Goal: Task Accomplishment & Management: Manage account settings

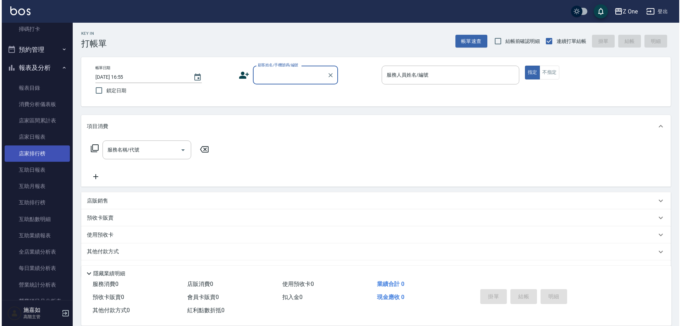
scroll to position [319, 0]
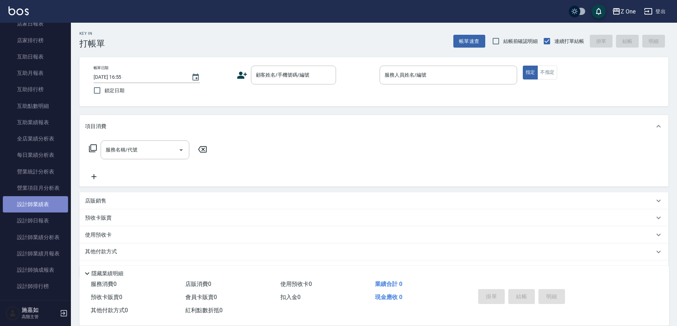
click at [41, 205] on link "設計師業績表" at bounding box center [35, 204] width 65 height 16
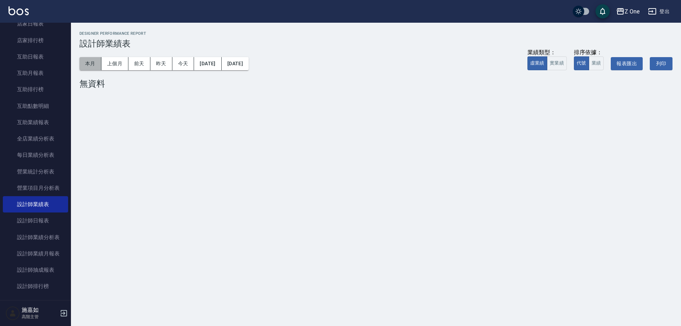
click at [94, 65] on button "本月" at bounding box center [90, 63] width 22 height 13
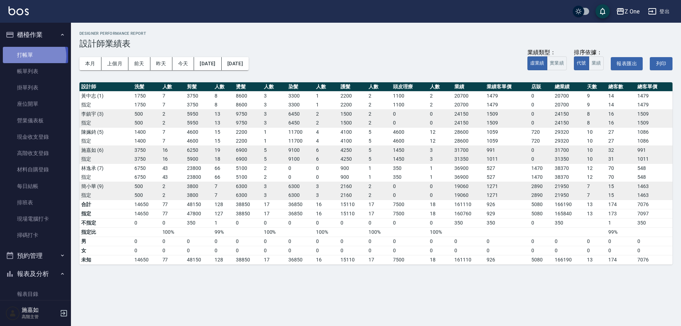
click at [33, 56] on link "打帳單" at bounding box center [35, 55] width 65 height 16
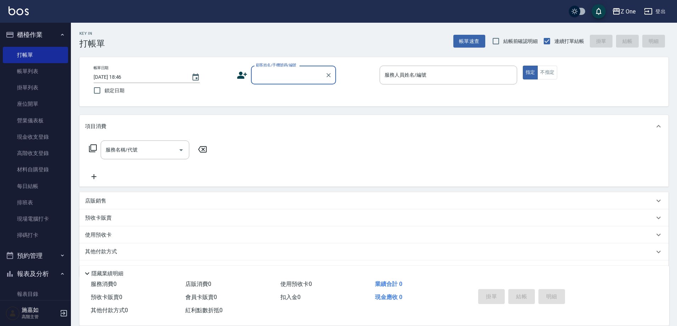
click at [287, 80] on input "顧客姓名/手機號碼/編號" at bounding box center [288, 75] width 68 height 12
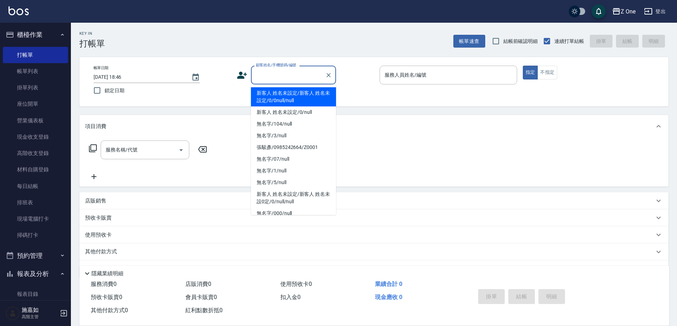
click at [295, 95] on li "新客人 姓名未設定/新客人 姓名未設定/0/0null/null" at bounding box center [293, 96] width 85 height 19
type input "新客人 姓名未設定/新客人 姓名未設定/0/0null/null"
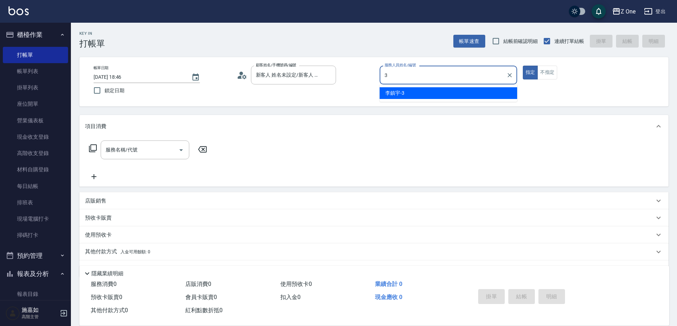
click at [413, 94] on div "[PERSON_NAME]-3" at bounding box center [449, 93] width 138 height 12
click at [181, 151] on icon "Open" at bounding box center [181, 150] width 4 height 2
type input "李鎮宇-3"
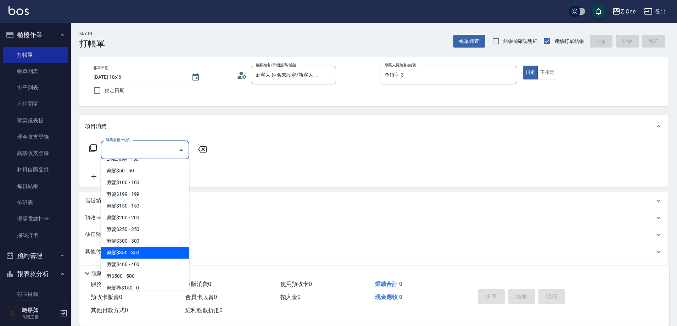
scroll to position [177, 0]
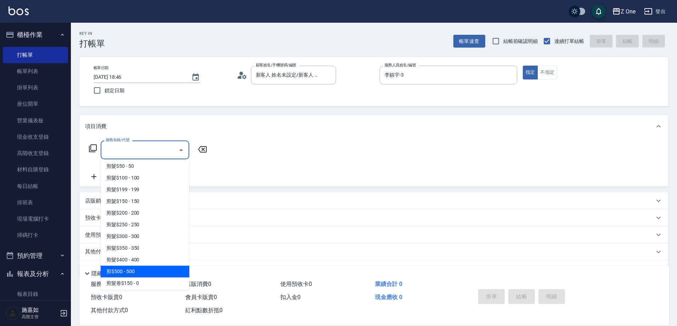
click at [139, 266] on span "剪$500 - 500" at bounding box center [145, 272] width 89 height 12
type input "剪$500(211)"
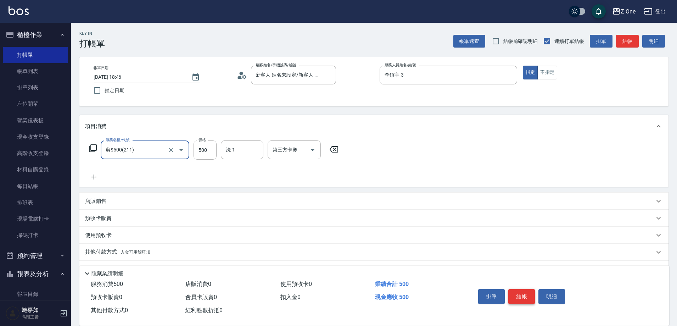
click at [521, 294] on button "結帳" at bounding box center [521, 296] width 27 height 15
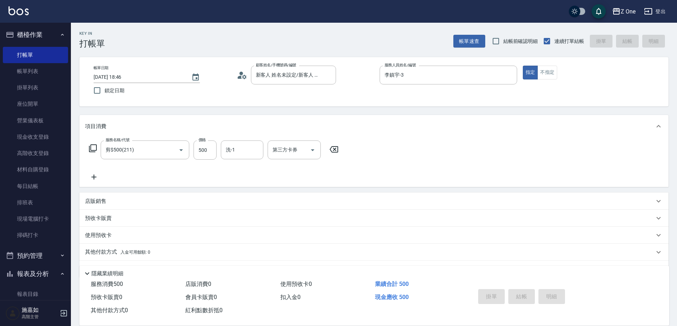
type input "[DATE] 19:01"
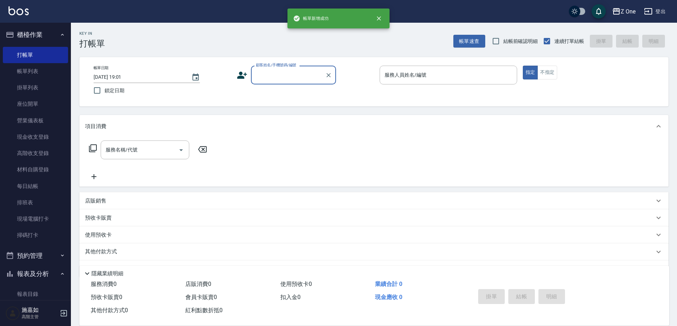
scroll to position [0, 0]
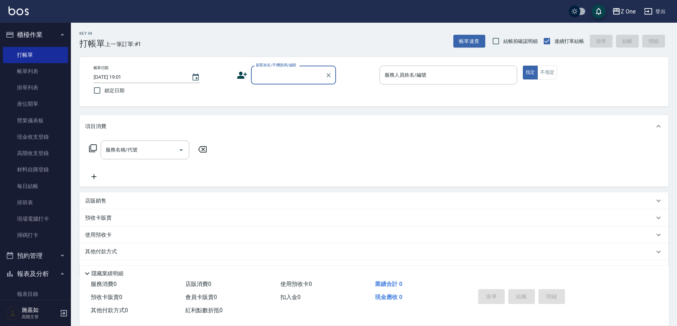
click at [276, 72] on input "顧客姓名/手機號碼/編號" at bounding box center [288, 75] width 68 height 12
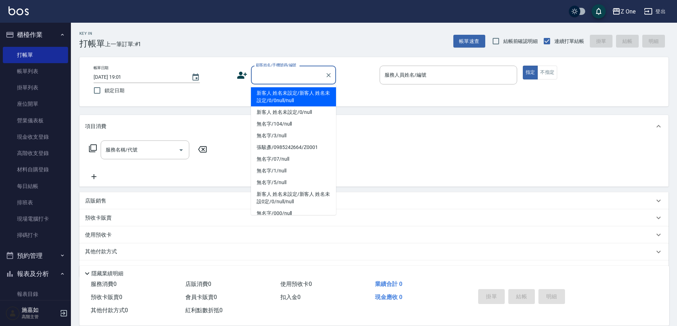
click at [276, 96] on li "新客人 姓名未設定/新客人 姓名未設定/0/0null/null" at bounding box center [293, 96] width 85 height 19
type input "新客人 姓名未設定/新客人 姓名未設定/0/0null/null"
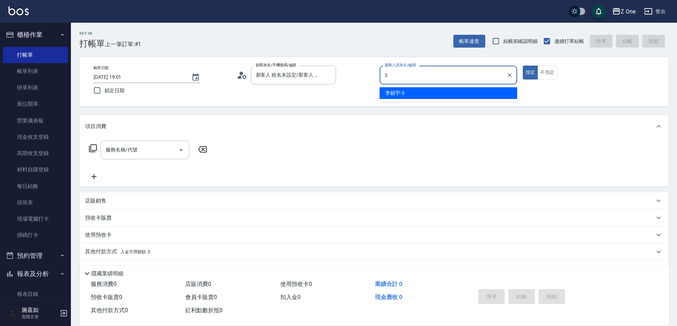
click at [437, 94] on div "[PERSON_NAME]-3" at bounding box center [449, 93] width 138 height 12
click at [178, 150] on icon "Open" at bounding box center [181, 150] width 9 height 9
type input "李鎮宇-3"
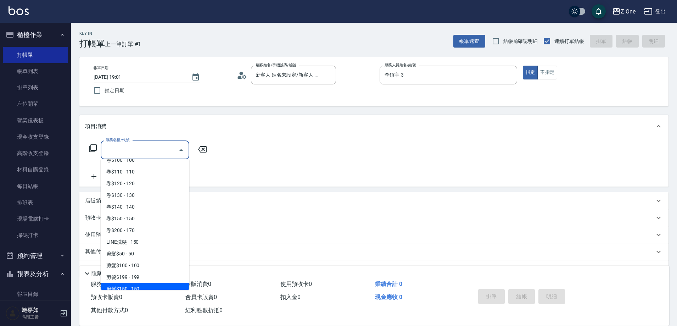
scroll to position [177, 0]
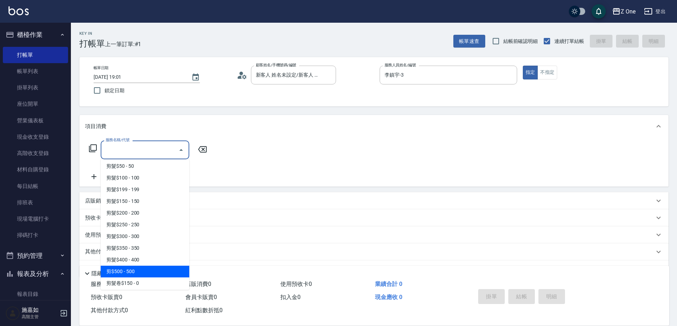
click at [144, 268] on span "剪$500 - 500" at bounding box center [145, 272] width 89 height 12
type input "剪$500(211)"
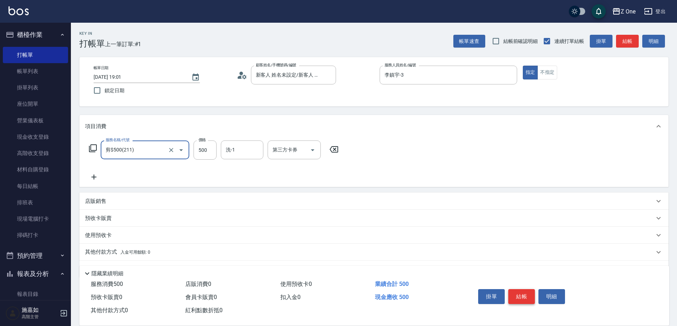
click at [520, 289] on button "結帳" at bounding box center [521, 296] width 27 height 15
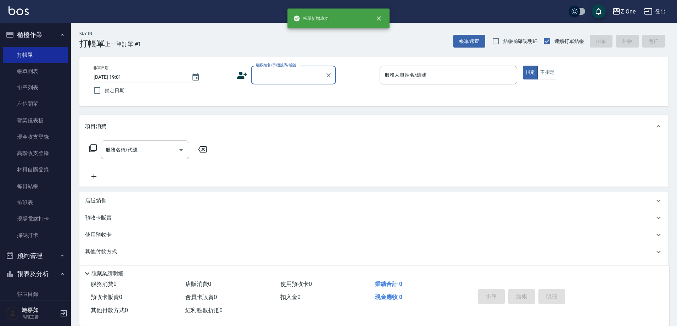
scroll to position [0, 0]
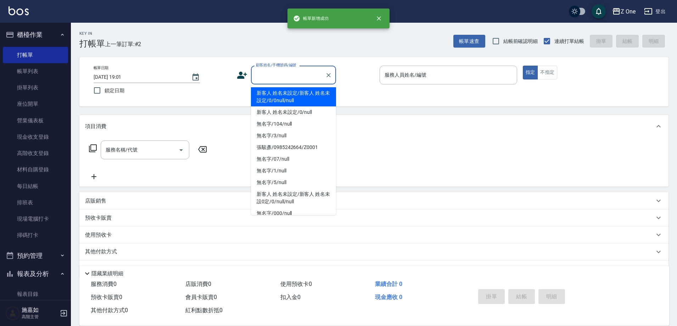
click at [291, 77] on input "顧客姓名/手機號碼/編號" at bounding box center [288, 75] width 68 height 12
click at [292, 91] on li "新客人 姓名未設定/新客人 姓名未設定/0/0null/null" at bounding box center [293, 96] width 85 height 19
type input "新客人 姓名未設定/新客人 姓名未設定/0/0null/null"
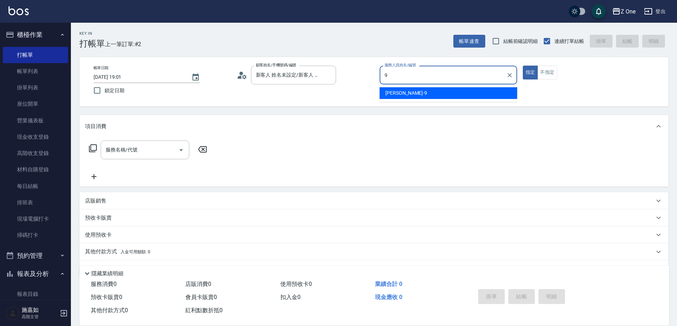
click at [392, 94] on span "[PERSON_NAME]-9" at bounding box center [406, 92] width 42 height 7
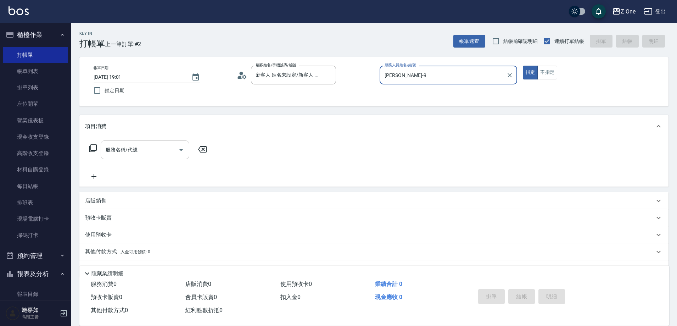
click at [181, 149] on icon "Open" at bounding box center [181, 150] width 4 height 2
type input "[PERSON_NAME]-9"
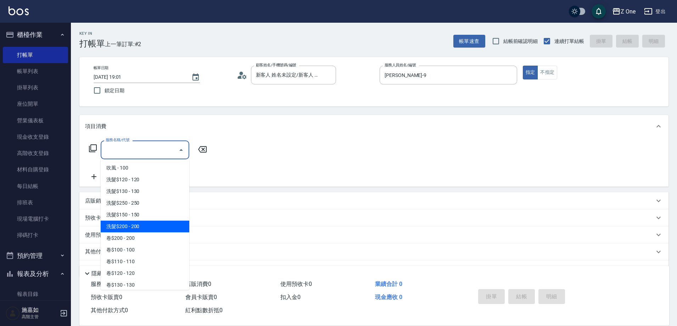
click at [145, 229] on span "洗髮$200 - 200" at bounding box center [145, 227] width 89 height 12
type input "洗髮$200(107)"
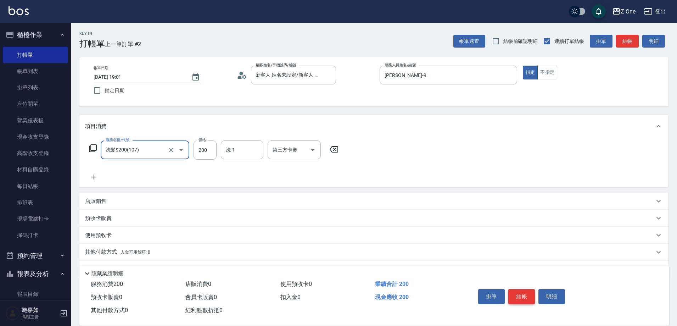
click at [525, 295] on button "結帳" at bounding box center [521, 296] width 27 height 15
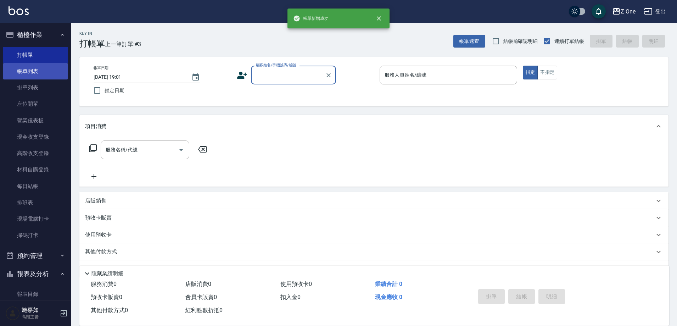
click at [35, 75] on link "帳單列表" at bounding box center [35, 71] width 65 height 16
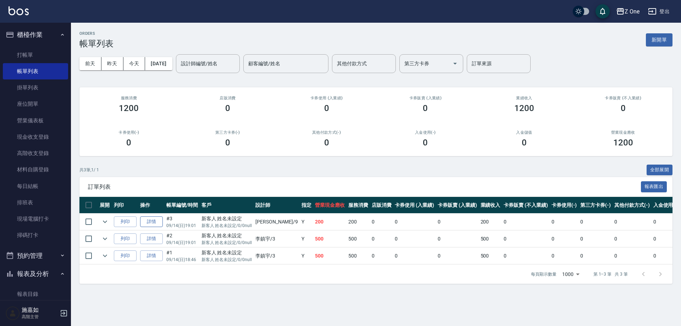
click at [152, 221] on link "詳情" at bounding box center [151, 221] width 23 height 11
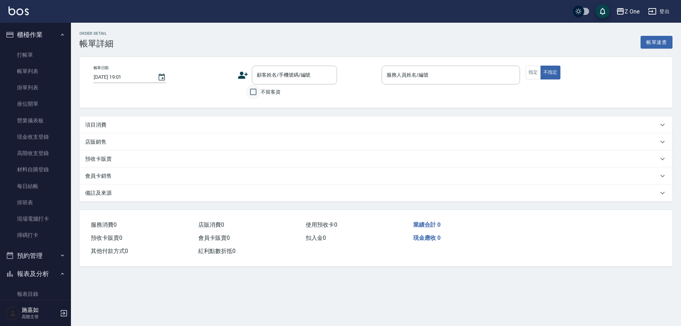
type input "[PERSON_NAME]-9"
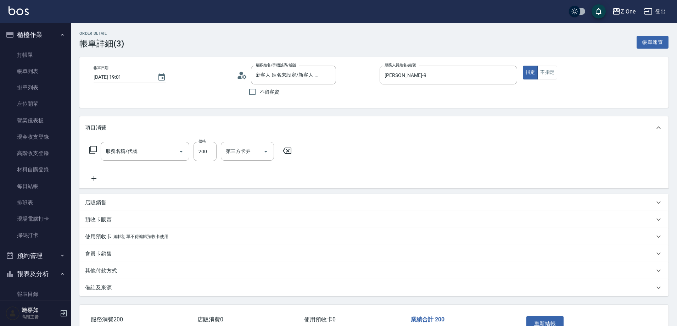
type input "新客人 姓名未設定/新客人 姓名未設定/0/0null/null"
type input "洗髮$200(107)"
click at [543, 319] on button "重新結帳" at bounding box center [545, 323] width 38 height 15
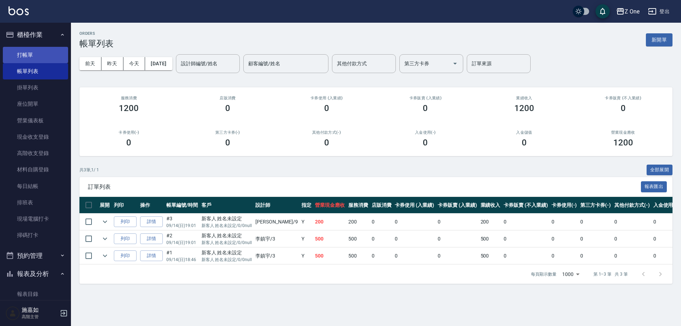
click at [23, 50] on link "打帳單" at bounding box center [35, 55] width 65 height 16
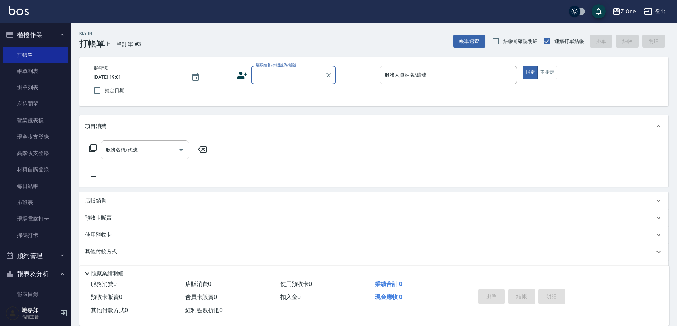
click at [292, 73] on input "顧客姓名/手機號碼/編號" at bounding box center [288, 75] width 68 height 12
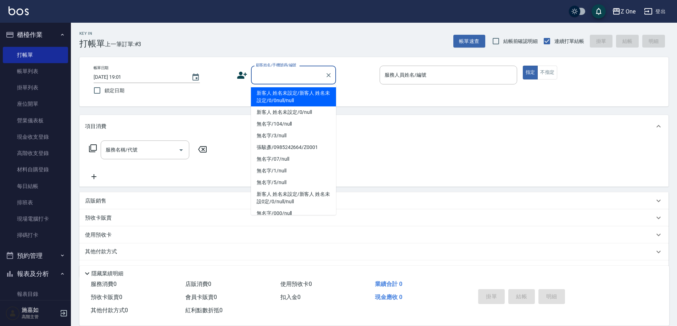
click at [286, 98] on li "新客人 姓名未設定/新客人 姓名未設定/0/0null/null" at bounding box center [293, 96] width 85 height 19
type input "新客人 姓名未設定/新客人 姓名未設定/0/0null/null"
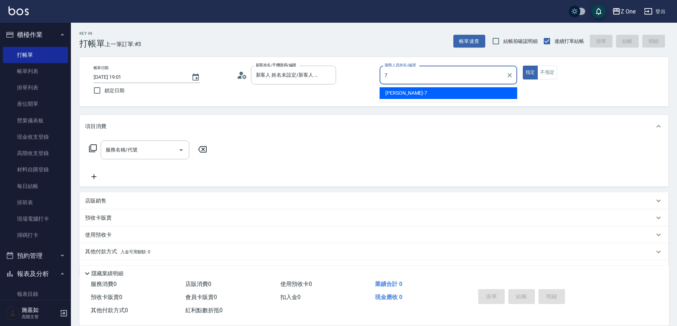
click at [429, 95] on div "[PERSON_NAME]-7" at bounding box center [449, 93] width 138 height 12
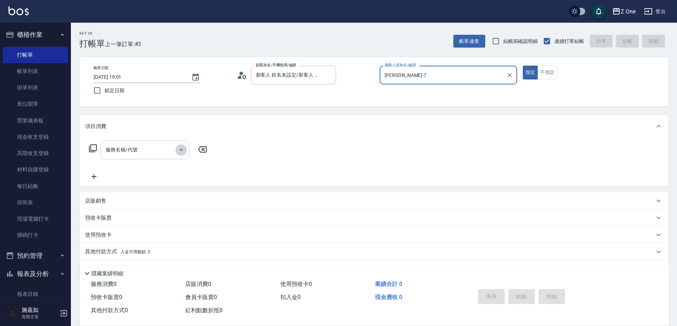
click at [180, 149] on icon "Open" at bounding box center [181, 150] width 9 height 9
type input "[PERSON_NAME]-7"
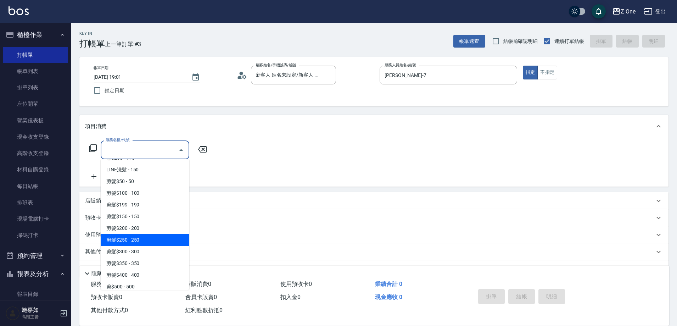
scroll to position [213, 0]
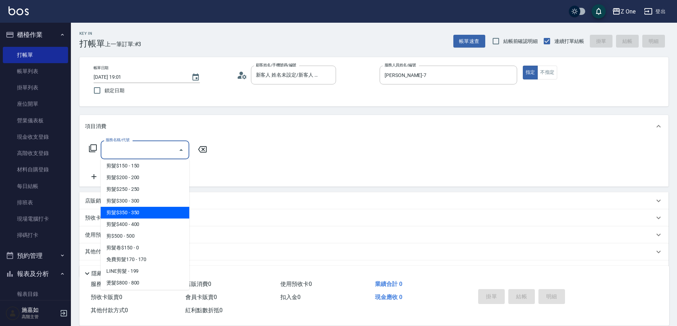
click at [157, 215] on span "剪髮$350 - 350" at bounding box center [145, 213] width 89 height 12
type input "剪髮$350(208)"
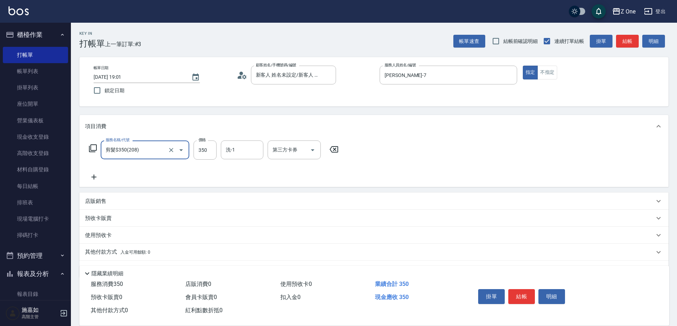
scroll to position [20, 0]
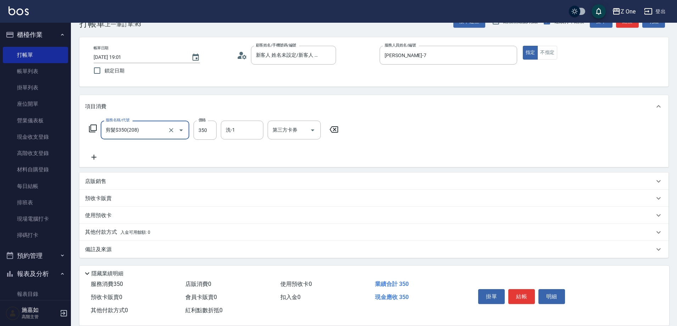
click at [176, 230] on div "其他付款方式 入金可用餘額: 0" at bounding box center [369, 232] width 569 height 8
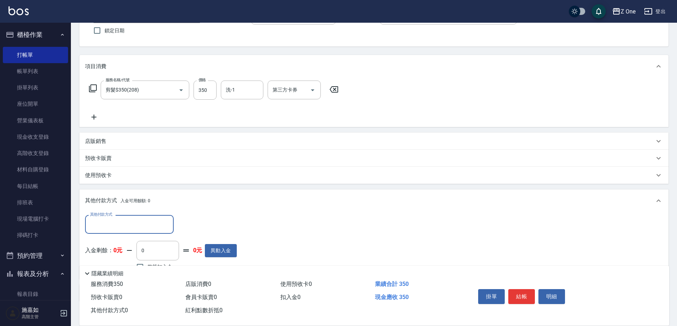
scroll to position [0, 0]
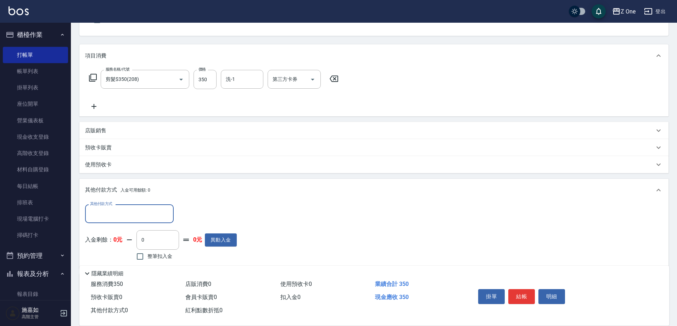
click at [144, 218] on input "其他付款方式" at bounding box center [129, 213] width 82 height 12
click at [129, 254] on span "信用卡" at bounding box center [129, 255] width 89 height 12
type input "信用卡"
type input "350"
click at [524, 290] on button "結帳" at bounding box center [521, 296] width 27 height 15
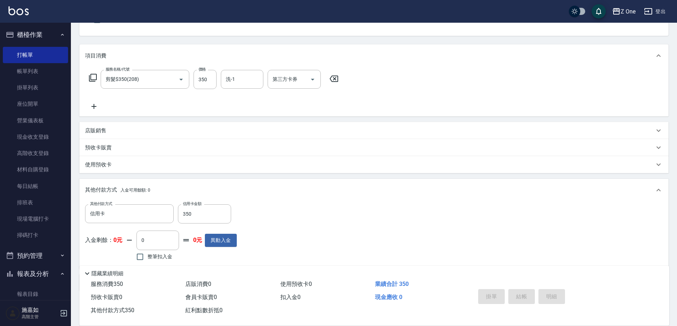
type input "[DATE] 19:02"
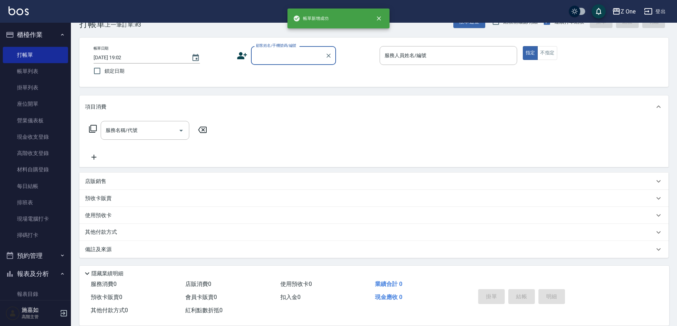
scroll to position [19, 0]
click at [276, 56] on input "顧客姓名/手機號碼/編號" at bounding box center [288, 55] width 68 height 12
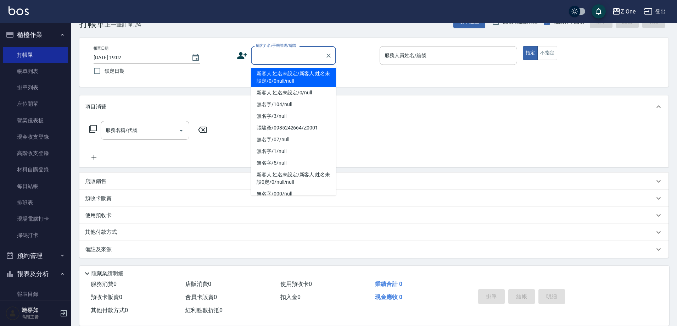
click at [275, 73] on li "新客人 姓名未設定/新客人 姓名未設定/0/0null/null" at bounding box center [293, 77] width 85 height 19
type input "新客人 姓名未設定/新客人 姓名未設定/0/0null/null"
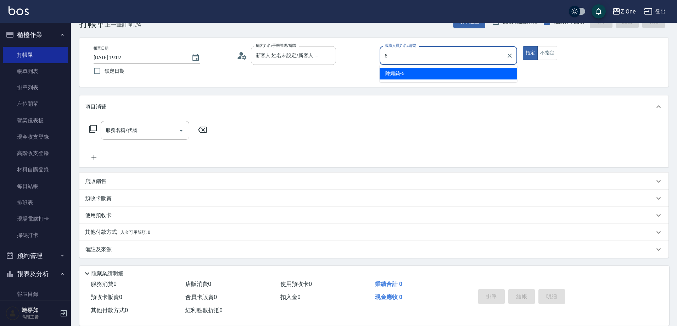
click at [428, 72] on div "[PERSON_NAME]-5" at bounding box center [449, 74] width 138 height 12
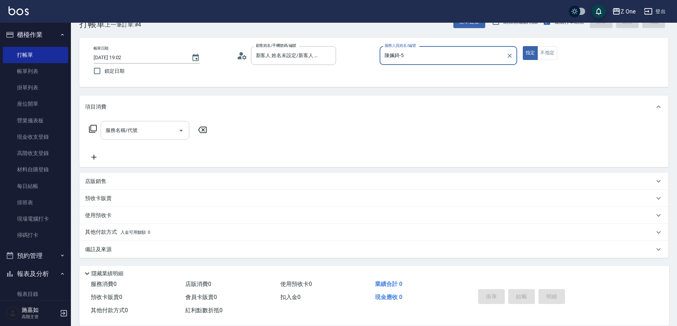
click at [179, 130] on icon "Open" at bounding box center [181, 130] width 9 height 9
type input "陳姵錡-5"
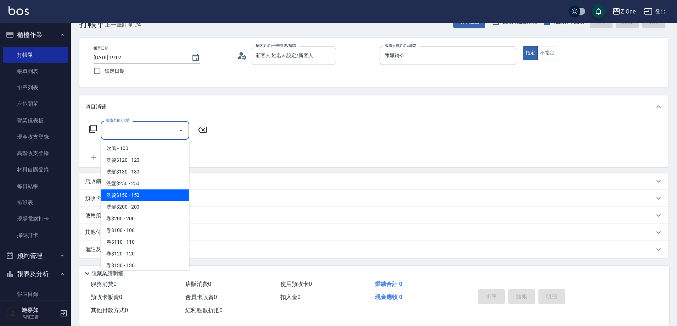
click at [145, 196] on span "洗髮$150 - 150" at bounding box center [145, 195] width 89 height 12
type input "洗髮$150(105)"
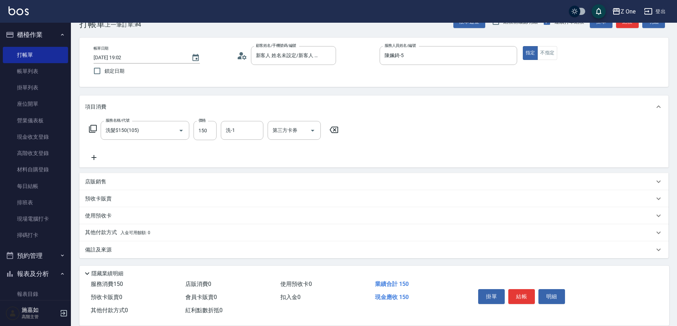
click at [97, 154] on icon at bounding box center [94, 157] width 18 height 9
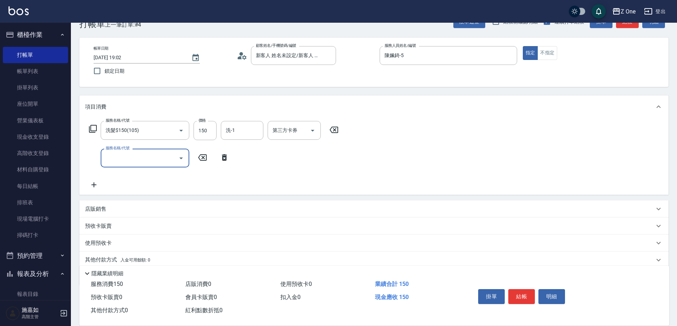
click at [179, 159] on icon "Open" at bounding box center [181, 158] width 9 height 9
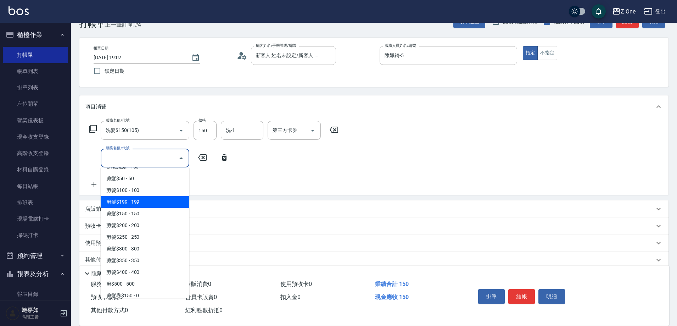
scroll to position [177, 0]
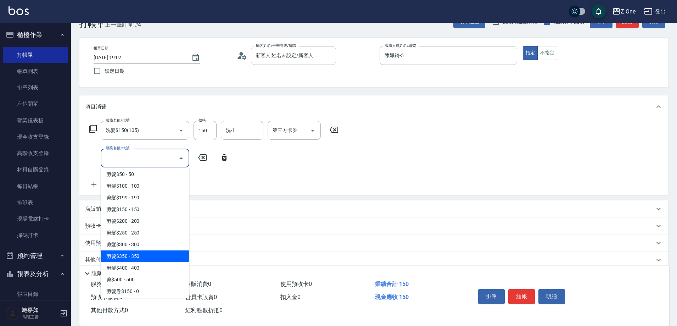
click at [145, 260] on span "剪髮$350 - 350" at bounding box center [145, 256] width 89 height 12
type input "剪髮$350(208)"
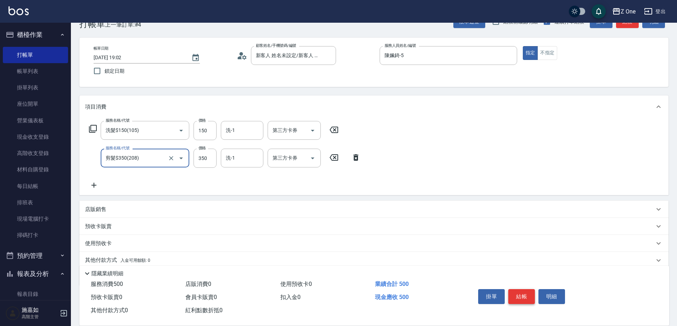
click at [523, 292] on button "結帳" at bounding box center [521, 296] width 27 height 15
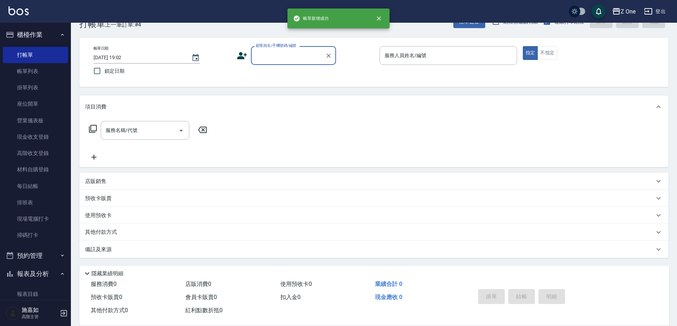
scroll to position [0, 0]
click at [285, 56] on input "顧客姓名/手機號碼/編號" at bounding box center [288, 55] width 68 height 12
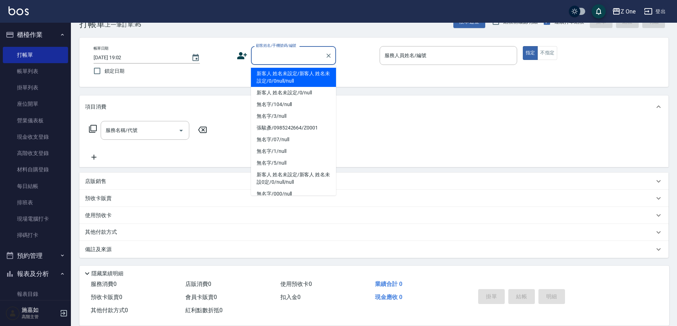
click at [286, 72] on li "新客人 姓名未設定/新客人 姓名未設定/0/0null/null" at bounding box center [293, 77] width 85 height 19
type input "新客人 姓名未設定/新客人 姓名未設定/0/0null/null"
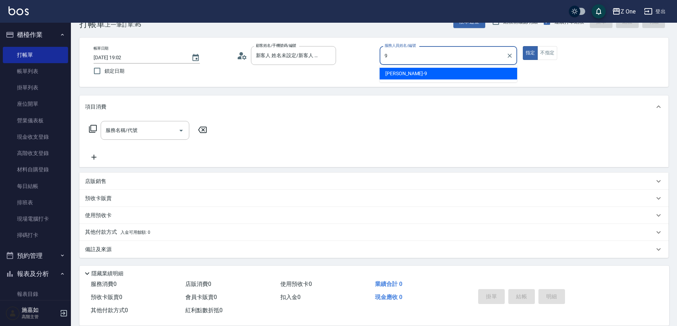
click at [413, 76] on div "[PERSON_NAME]-9" at bounding box center [449, 74] width 138 height 12
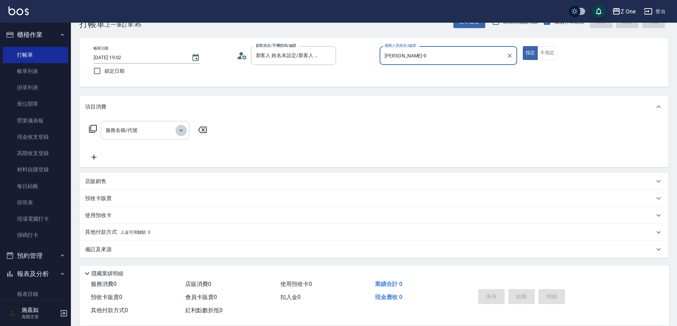
click at [180, 132] on icon "Open" at bounding box center [181, 130] width 9 height 9
type input "[PERSON_NAME]-9"
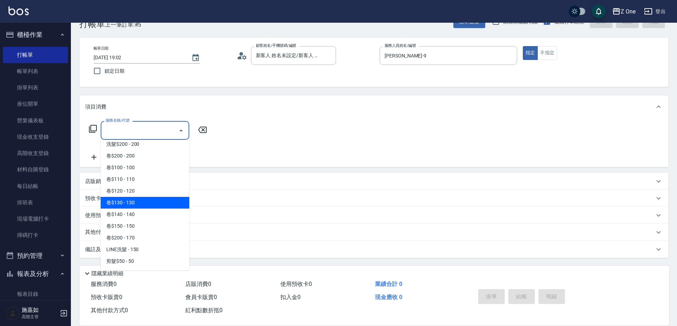
scroll to position [142, 0]
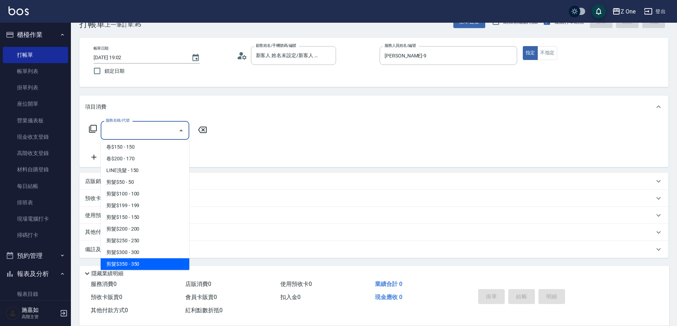
click at [150, 261] on span "剪髮$350 - 350" at bounding box center [145, 264] width 89 height 12
type input "剪髮$350(208)"
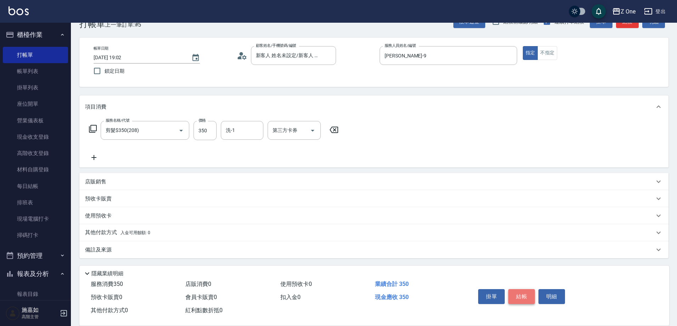
click at [524, 291] on button "結帳" at bounding box center [521, 296] width 27 height 15
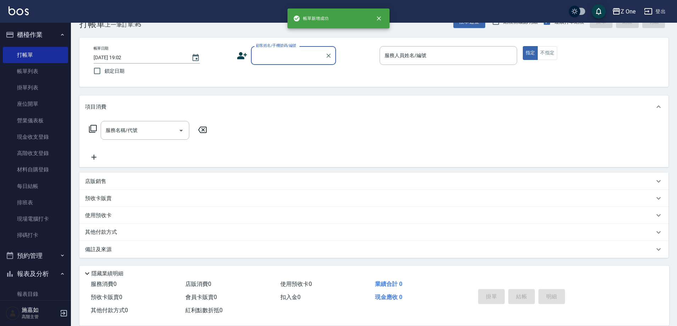
scroll to position [0, 0]
click at [290, 55] on input "顧客姓名/手機號碼/編號" at bounding box center [288, 55] width 68 height 12
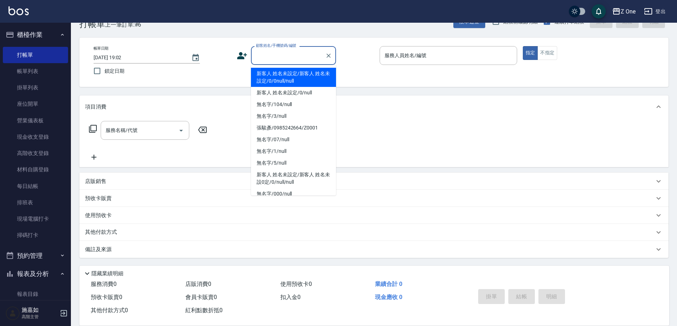
click at [288, 76] on li "新客人 姓名未設定/新客人 姓名未設定/0/0null/null" at bounding box center [293, 77] width 85 height 19
type input "新客人 姓名未設定/新客人 姓名未設定/0/0null/null"
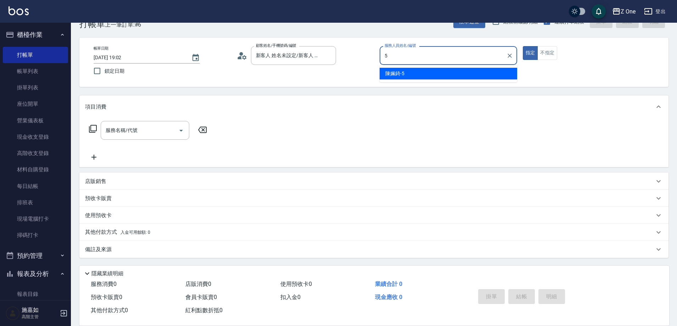
click at [403, 68] on div "[PERSON_NAME]-5" at bounding box center [449, 74] width 138 height 12
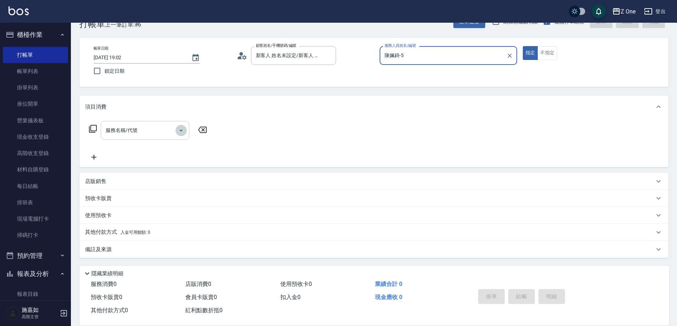
click at [182, 132] on icon "Open" at bounding box center [181, 130] width 9 height 9
type input "陳姵錡-5"
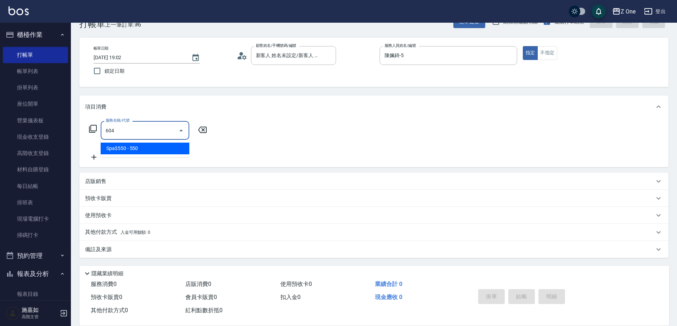
click at [167, 146] on span "Spa$550 - 550" at bounding box center [145, 149] width 89 height 12
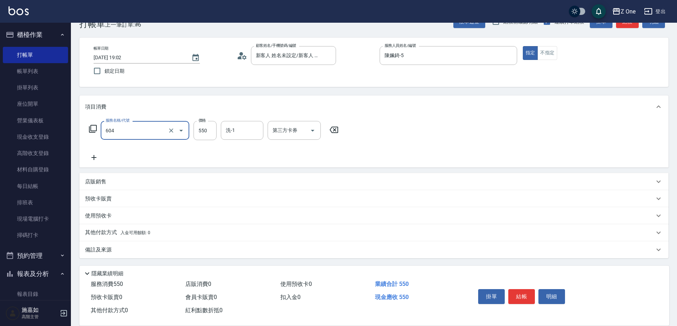
type input "Spa$550(604)"
click at [97, 157] on icon at bounding box center [94, 157] width 18 height 9
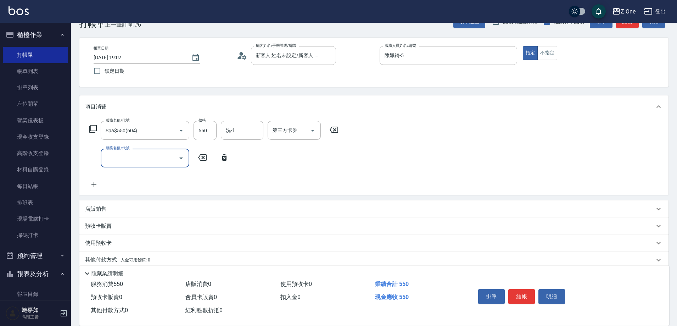
click at [180, 156] on icon "Open" at bounding box center [181, 158] width 9 height 9
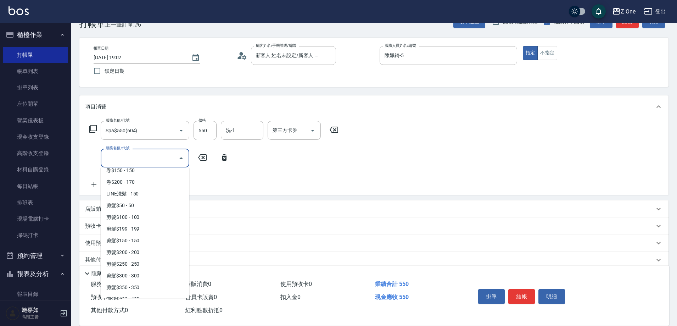
scroll to position [248, 0]
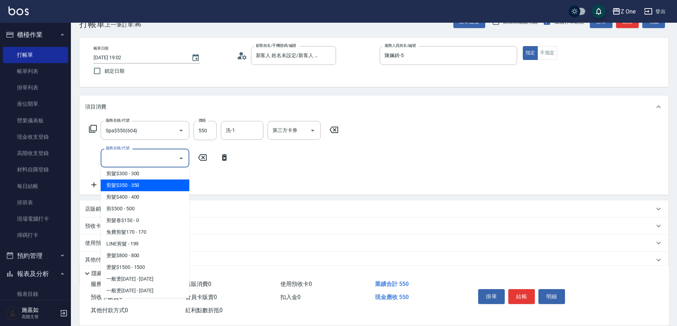
click at [154, 187] on span "剪髮$350 - 350" at bounding box center [145, 185] width 89 height 12
type input "剪髮$350(208)"
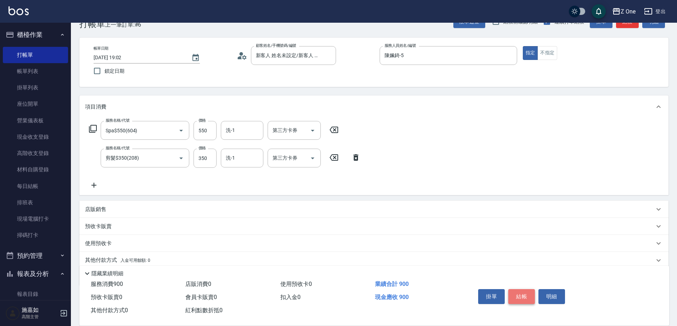
click at [528, 291] on button "結帳" at bounding box center [521, 296] width 27 height 15
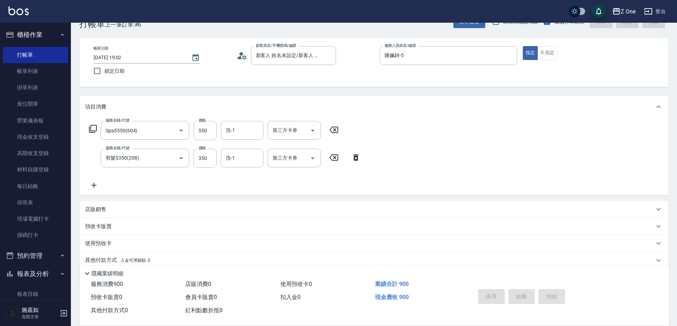
type input "[DATE] 19:03"
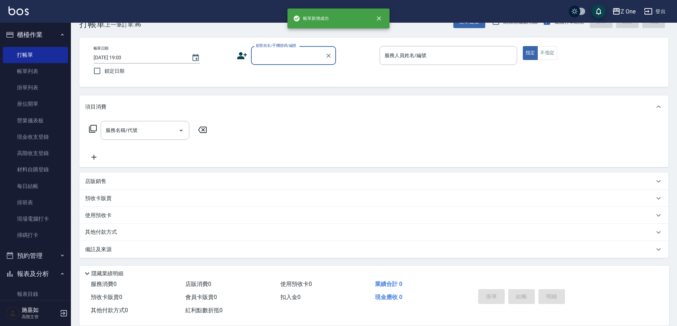
scroll to position [0, 0]
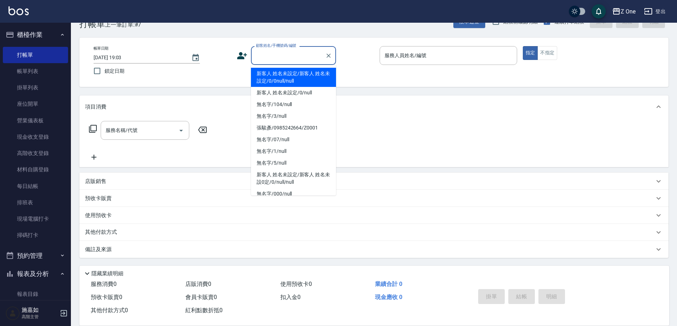
click at [290, 53] on input "顧客姓名/手機號碼/編號" at bounding box center [288, 55] width 68 height 12
click at [290, 74] on li "新客人 姓名未設定/新客人 姓名未設定/0/0null/null" at bounding box center [293, 77] width 85 height 19
type input "新客人 姓名未設定/新客人 姓名未設定/0/0null/null"
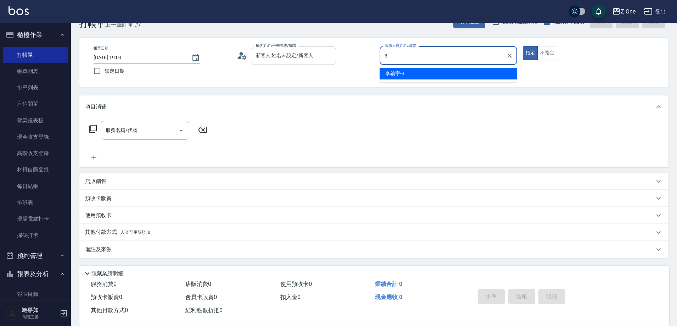
click at [434, 73] on div "[PERSON_NAME]-3" at bounding box center [449, 74] width 138 height 12
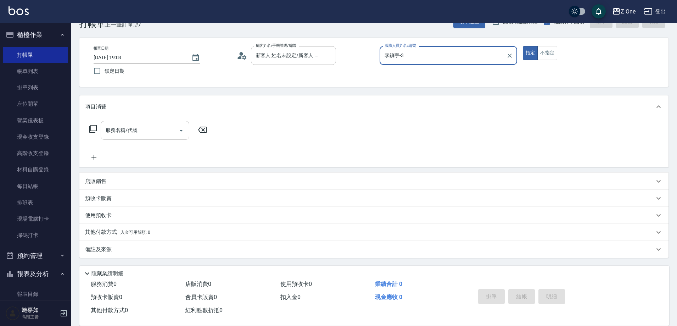
click at [180, 130] on icon "Open" at bounding box center [181, 130] width 9 height 9
type input "李鎮宇-3"
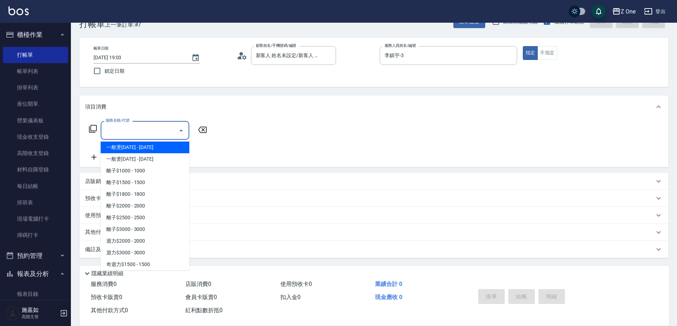
scroll to position [355, 0]
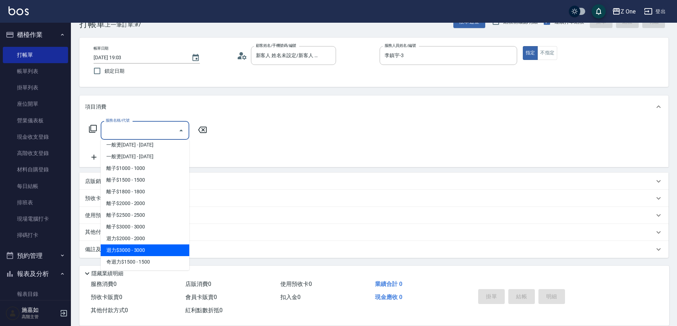
click at [152, 249] on span "迴力$3000 - 3000" at bounding box center [145, 250] width 89 height 12
type input "迴力$3000(321)"
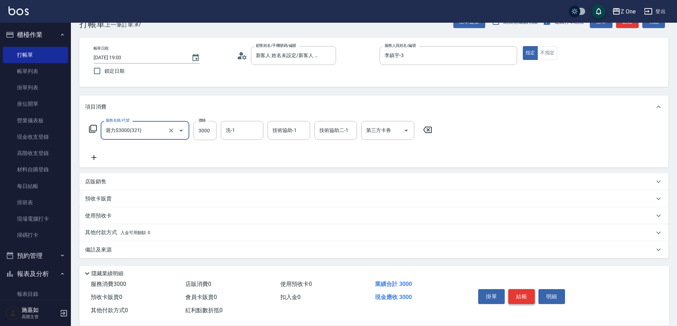
click at [525, 290] on button "結帳" at bounding box center [521, 296] width 27 height 15
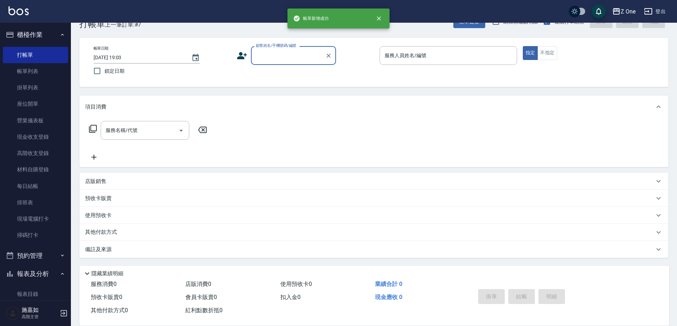
scroll to position [0, 0]
click at [290, 49] on input "顧客姓名/手機號碼/編號" at bounding box center [288, 55] width 68 height 12
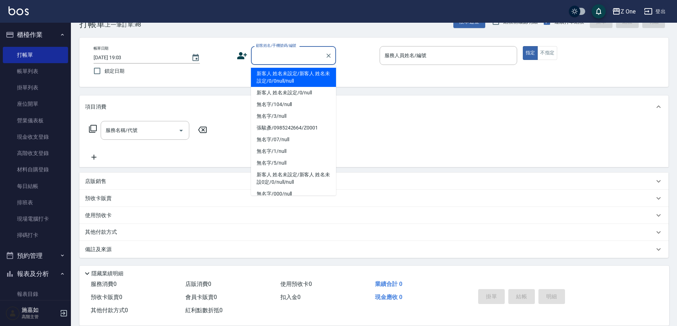
click at [288, 76] on li "新客人 姓名未設定/新客人 姓名未設定/0/0null/null" at bounding box center [293, 77] width 85 height 19
type input "新客人 姓名未設定/新客人 姓名未設定/0/0null/null"
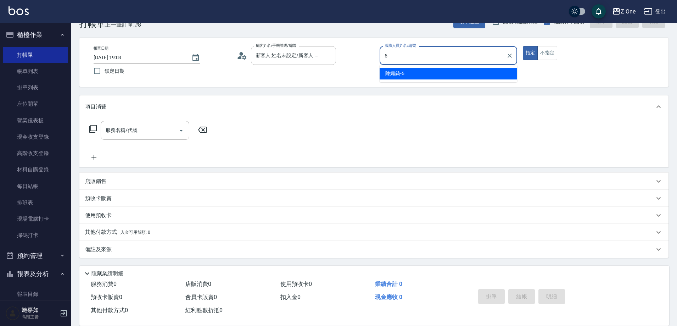
click at [397, 73] on span "[PERSON_NAME]-5" at bounding box center [394, 73] width 19 height 7
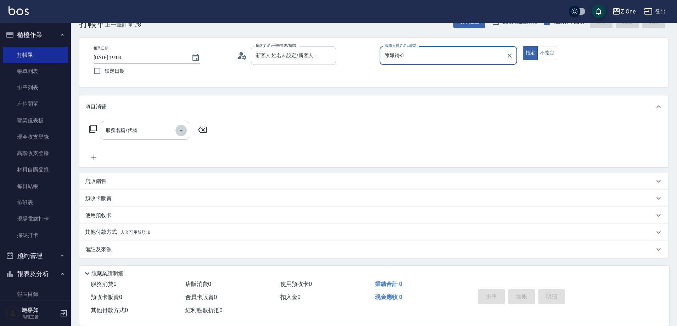
click at [185, 132] on icon "Open" at bounding box center [181, 130] width 9 height 9
type input "陳姵錡-5"
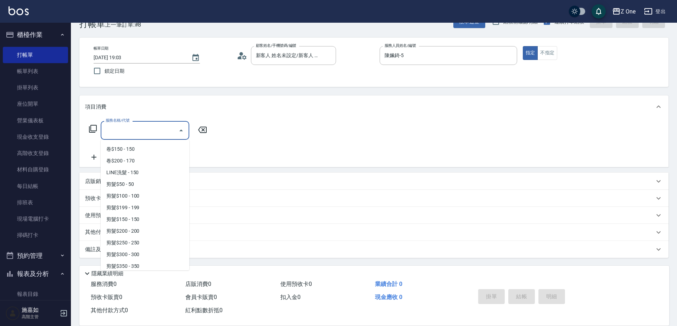
scroll to position [142, 0]
click at [149, 263] on span "剪髮$350 - 350" at bounding box center [145, 264] width 89 height 12
type input "剪髮$350(208)"
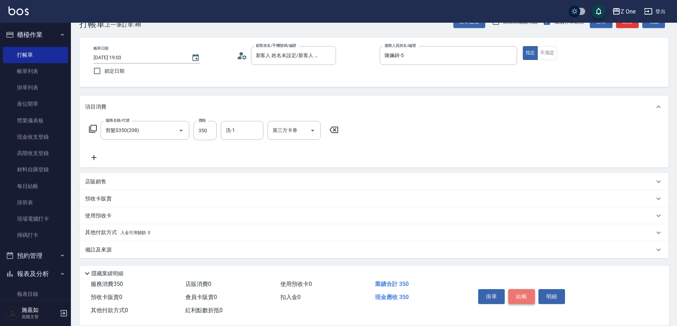
click at [527, 295] on button "結帳" at bounding box center [521, 296] width 27 height 15
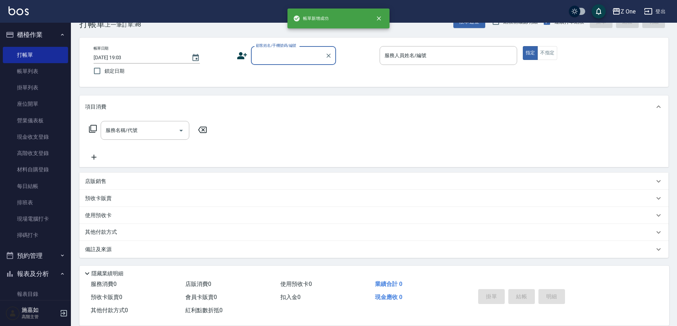
scroll to position [0, 0]
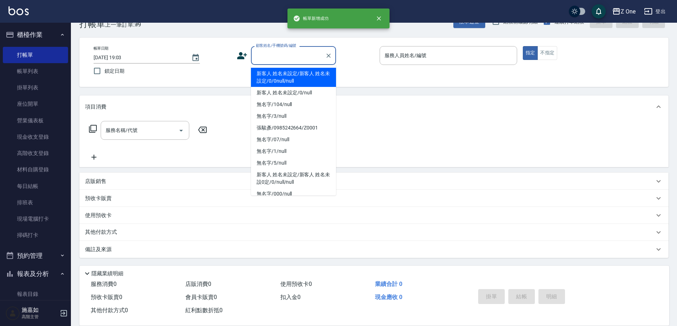
click at [293, 58] on input "顧客姓名/手機號碼/編號" at bounding box center [288, 55] width 68 height 12
click at [293, 76] on li "新客人 姓名未設定/新客人 姓名未設定/0/0null/null" at bounding box center [293, 77] width 85 height 19
type input "新客人 姓名未設定/新客人 姓名未設定/0/0null/null"
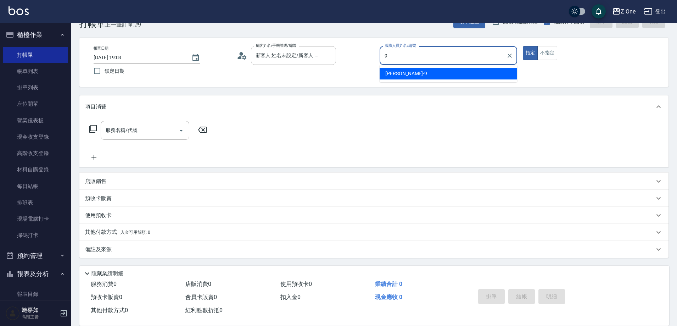
click at [428, 73] on div "[PERSON_NAME]-9" at bounding box center [449, 74] width 138 height 12
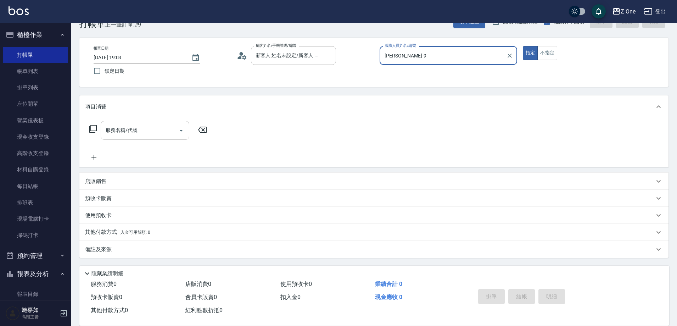
click at [180, 129] on icon "Open" at bounding box center [181, 130] width 9 height 9
type input "[PERSON_NAME]-9"
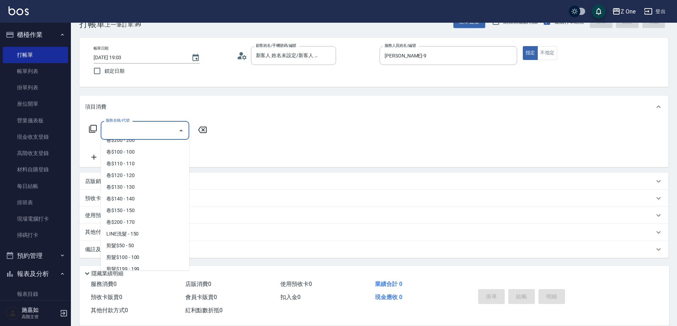
scroll to position [177, 0]
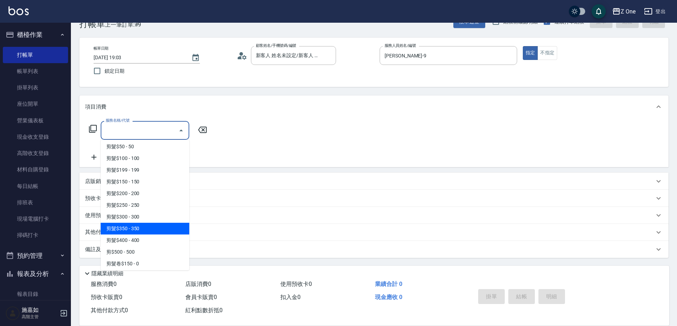
click at [144, 229] on span "剪髮$350 - 350" at bounding box center [145, 229] width 89 height 12
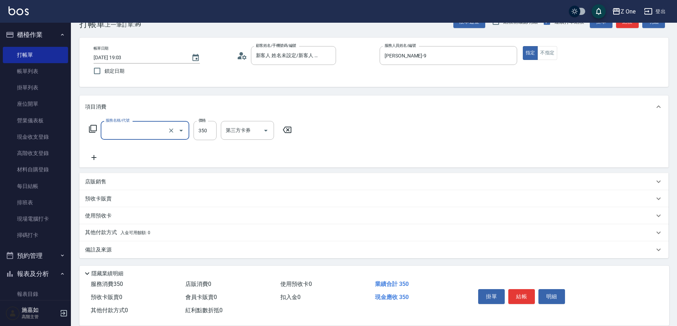
type input "剪髮$350(208)"
click at [522, 292] on button "結帳" at bounding box center [521, 296] width 27 height 15
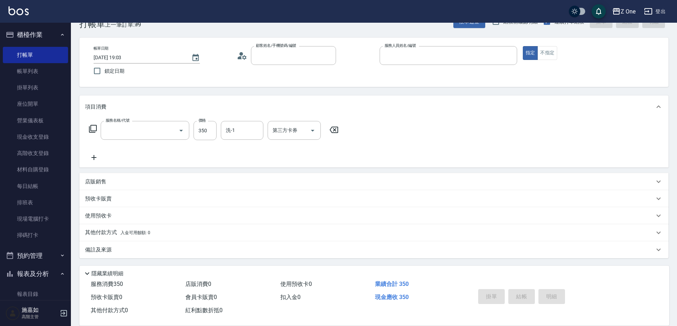
scroll to position [0, 0]
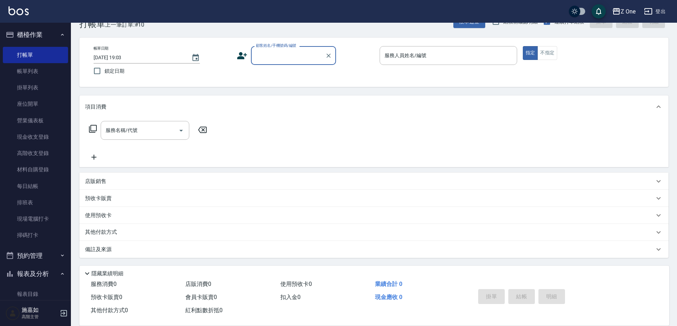
click at [263, 54] on input "顧客姓名/手機號碼/編號" at bounding box center [288, 55] width 68 height 12
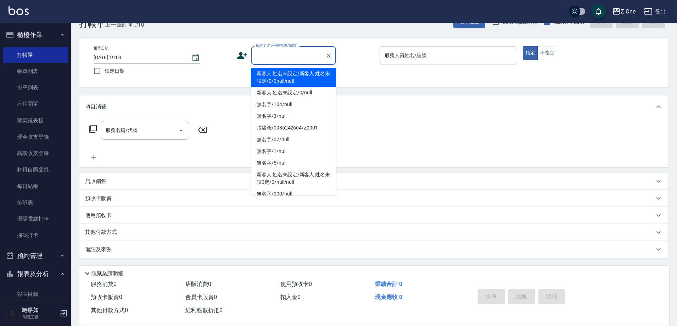
click at [274, 75] on li "新客人 姓名未設定/新客人 姓名未設定/0/0null/null" at bounding box center [293, 77] width 85 height 19
type input "新客人 姓名未設定/新客人 姓名未設定/0/0null/null"
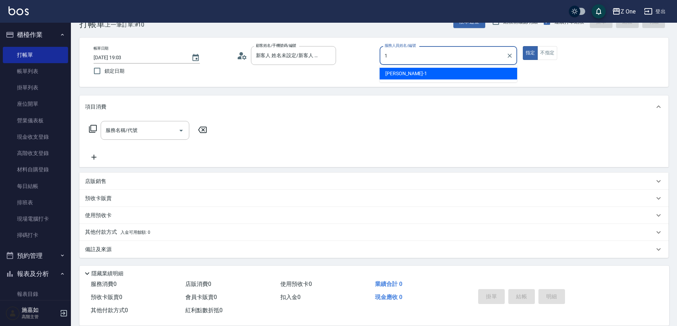
click at [441, 75] on div "[PERSON_NAME]-1" at bounding box center [449, 74] width 138 height 12
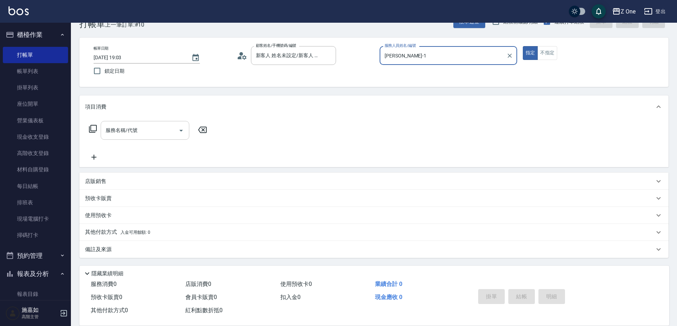
click at [184, 133] on icon "Open" at bounding box center [181, 130] width 9 height 9
type input "[PERSON_NAME]-1"
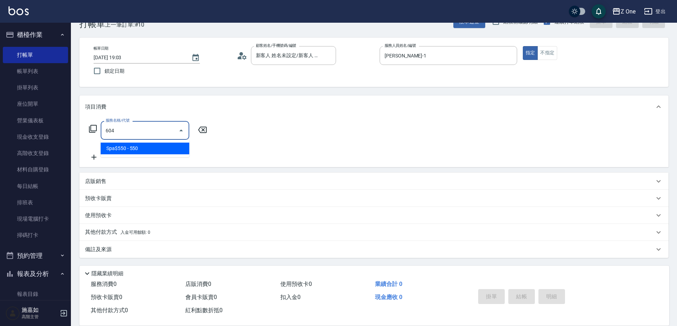
click at [162, 150] on span "Spa$550 - 550" at bounding box center [145, 149] width 89 height 12
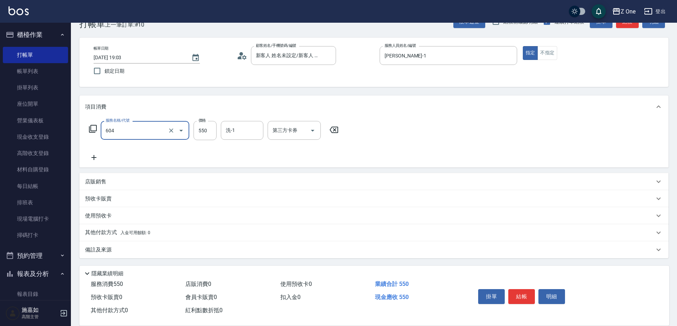
type input "Spa$550(604)"
click at [93, 159] on icon at bounding box center [94, 157] width 18 height 9
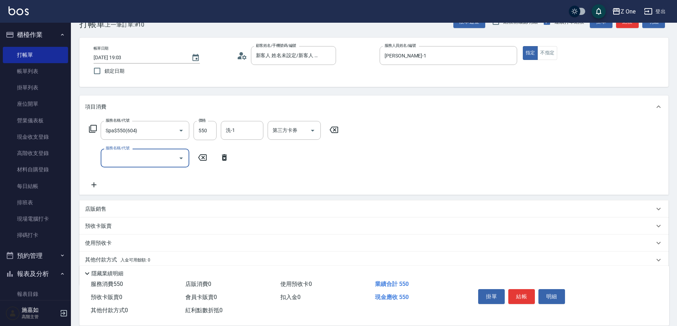
click at [182, 162] on icon "Open" at bounding box center [181, 158] width 9 height 9
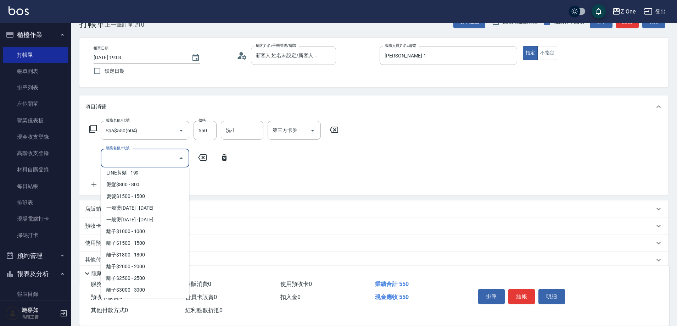
scroll to position [213, 0]
click at [145, 247] on span "剪$500 - 500" at bounding box center [145, 244] width 89 height 12
type input "剪$500(211)"
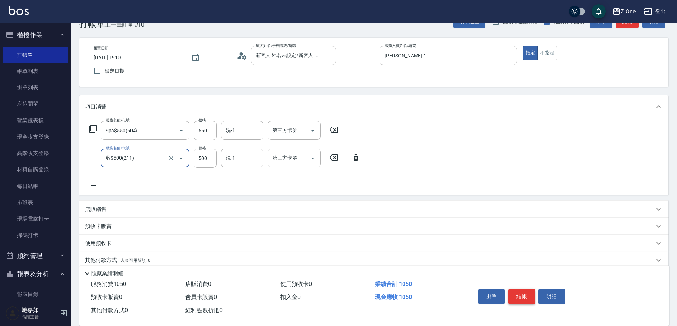
click at [522, 289] on button "結帳" at bounding box center [521, 296] width 27 height 15
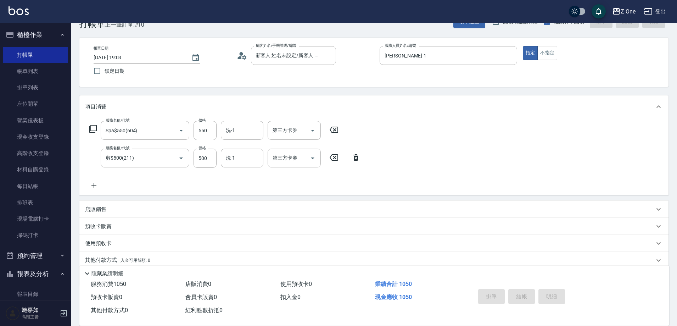
type input "[DATE] 19:04"
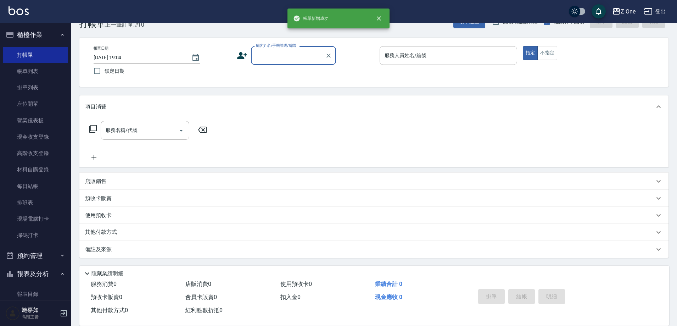
scroll to position [0, 0]
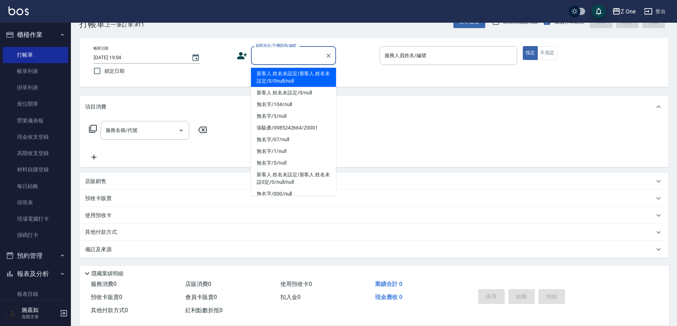
click at [287, 57] on input "顧客姓名/手機號碼/編號" at bounding box center [288, 55] width 68 height 12
click at [287, 74] on li "新客人 姓名未設定/新客人 姓名未設定/0/0null/null" at bounding box center [293, 77] width 85 height 19
type input "新客人 姓名未設定/新客人 姓名未設定/0/0null/null"
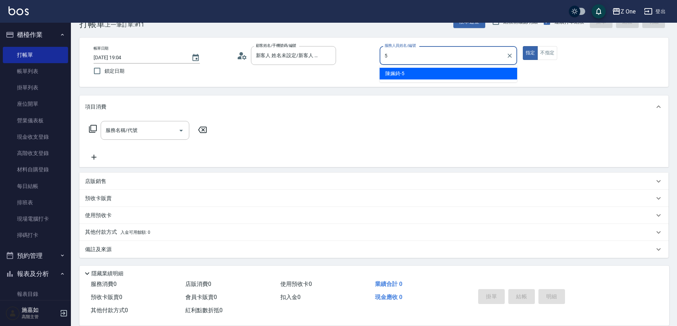
click at [397, 68] on div "[PERSON_NAME]-5" at bounding box center [449, 74] width 138 height 12
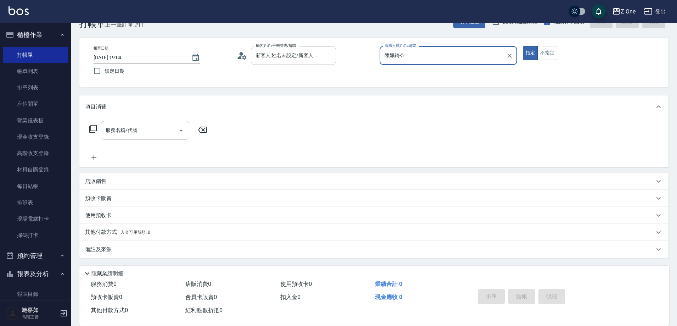
click at [182, 132] on icon "Open" at bounding box center [181, 130] width 9 height 9
type input "陳姵錡-5"
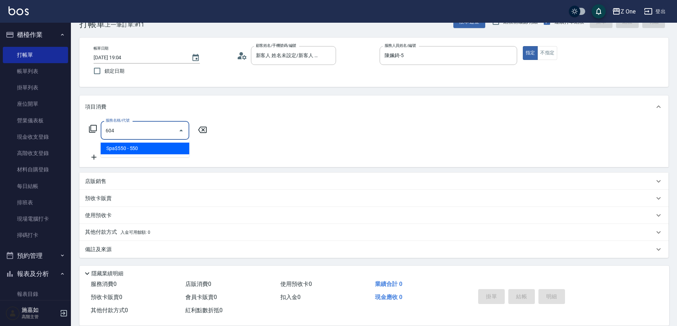
click at [150, 145] on span "Spa$550 - 550" at bounding box center [145, 149] width 89 height 12
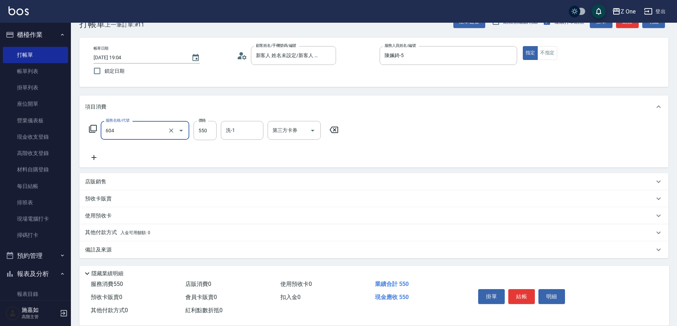
type input "Spa$550(604)"
click at [100, 155] on icon at bounding box center [94, 157] width 18 height 9
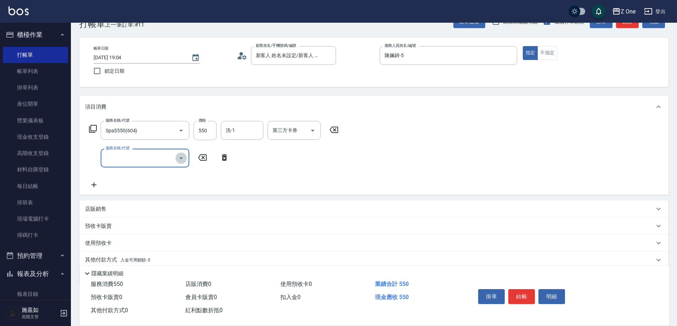
click at [179, 160] on icon "Open" at bounding box center [181, 158] width 9 height 9
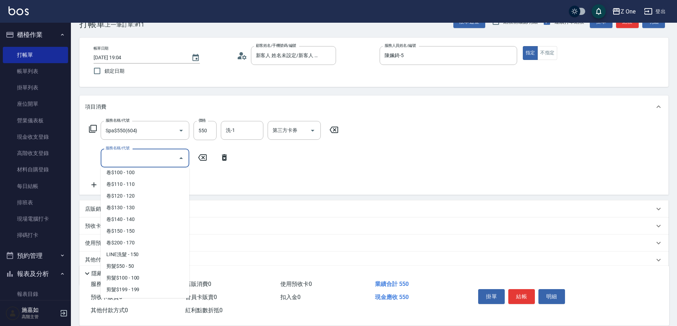
scroll to position [248, 0]
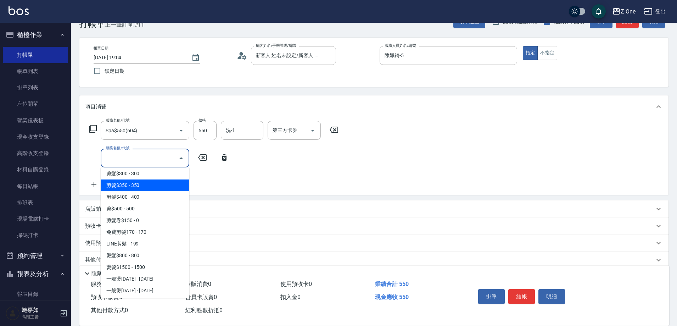
click at [151, 190] on span "剪髮$350 - 350" at bounding box center [145, 185] width 89 height 12
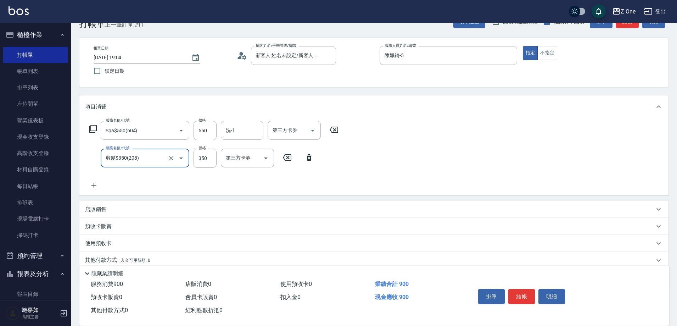
type input "剪髮$350(208)"
click at [524, 293] on button "結帳" at bounding box center [521, 296] width 27 height 15
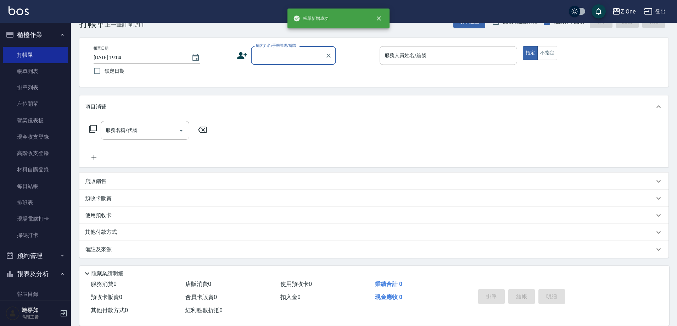
scroll to position [0, 0]
click at [283, 54] on input "顧客姓名/手機號碼/編號" at bounding box center [288, 55] width 68 height 12
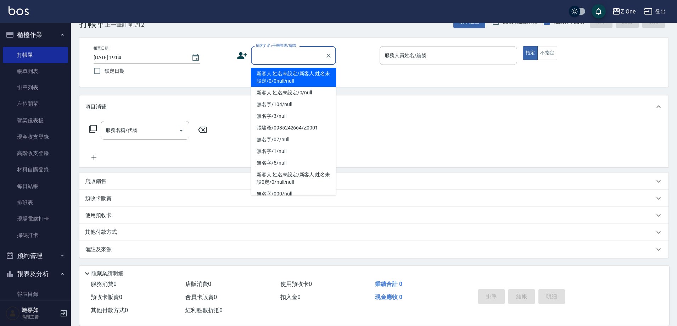
click at [283, 69] on li "新客人 姓名未設定/新客人 姓名未設定/0/0null/null" at bounding box center [293, 77] width 85 height 19
type input "新客人 姓名未設定/新客人 姓名未設定/0/0null/null"
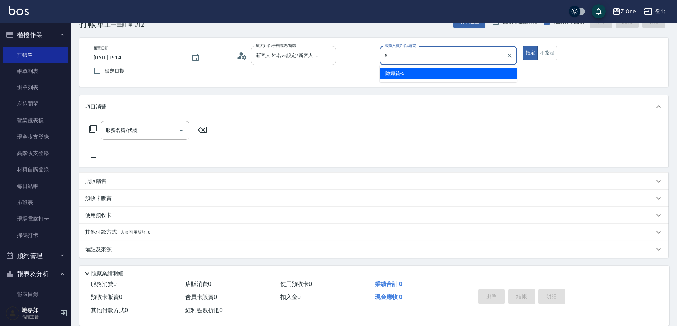
click at [411, 73] on div "[PERSON_NAME]-5" at bounding box center [449, 74] width 138 height 12
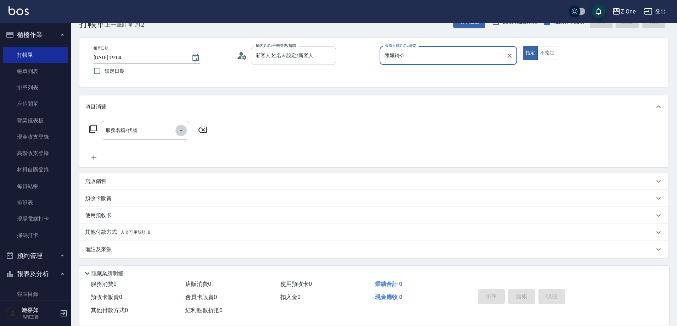
click at [180, 133] on icon "Open" at bounding box center [181, 130] width 9 height 9
type input "陳姵錡-5"
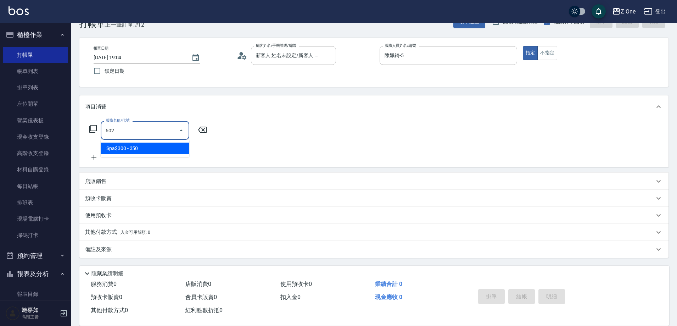
click at [171, 152] on span "Spa$300 - 350" at bounding box center [145, 149] width 89 height 12
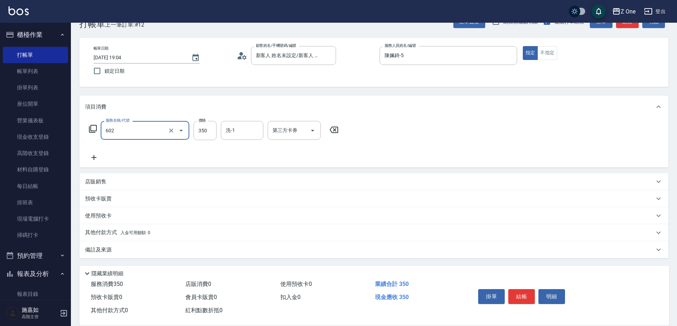
type input "Spa$300(602)"
click at [91, 157] on icon at bounding box center [94, 157] width 18 height 9
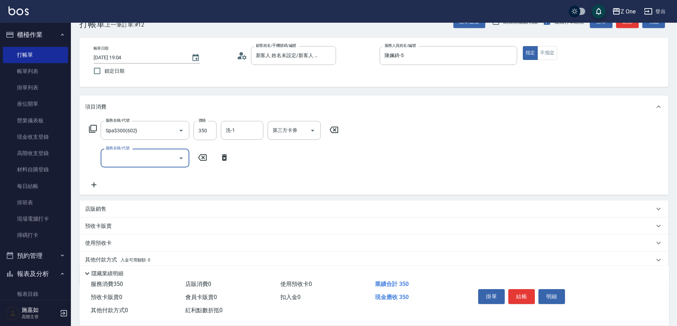
click at [180, 157] on icon "Open" at bounding box center [181, 158] width 9 height 9
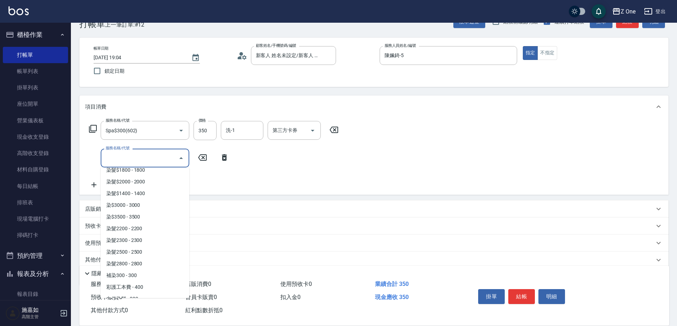
scroll to position [745, 0]
click at [151, 262] on span "染髮2800 - 2800" at bounding box center [145, 262] width 89 height 12
type input "染髮2800(417)"
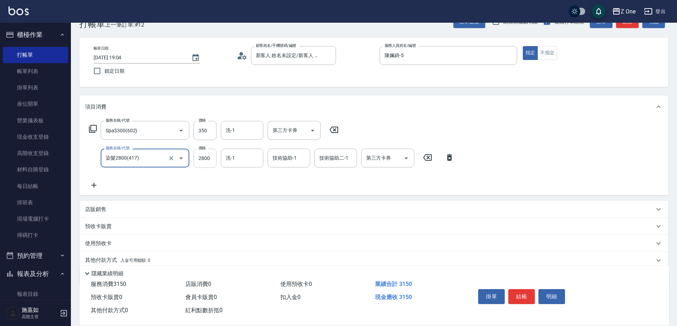
click at [210, 158] on input "2800" at bounding box center [205, 158] width 23 height 19
type input "3500"
click at [95, 185] on icon at bounding box center [94, 185] width 18 height 9
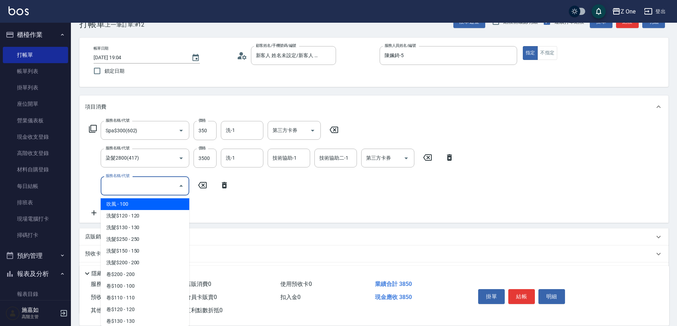
click at [139, 187] on input "服務名稱/代號" at bounding box center [140, 185] width 72 height 12
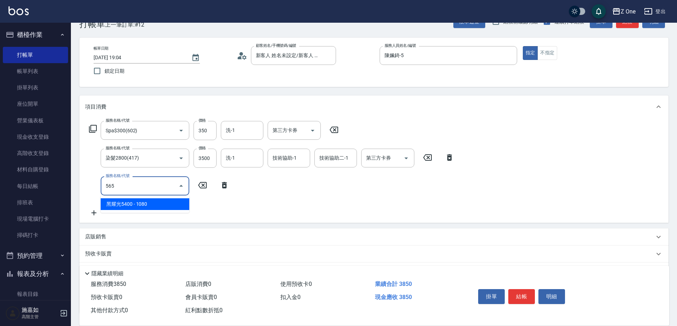
click at [165, 201] on span "黑耀光5400 - 1080" at bounding box center [145, 204] width 89 height 12
click at [314, 187] on icon "Open" at bounding box center [312, 186] width 9 height 9
type input "黑耀光5400(565)"
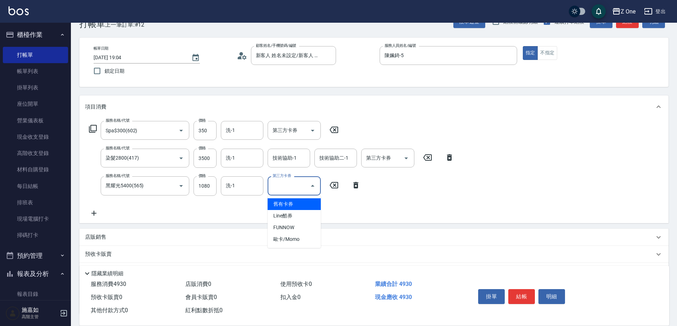
click at [305, 202] on span "舊有卡券" at bounding box center [294, 204] width 53 height 12
type input "舊有卡券"
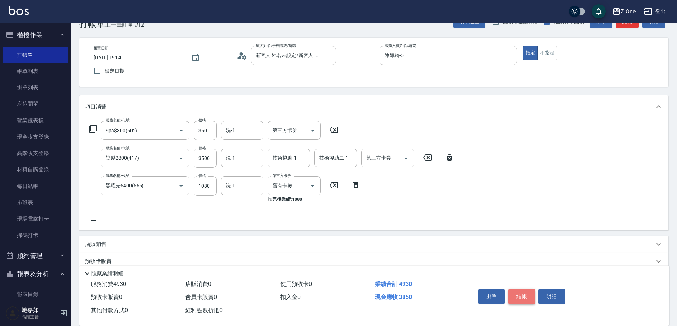
click at [524, 299] on button "結帳" at bounding box center [521, 296] width 27 height 15
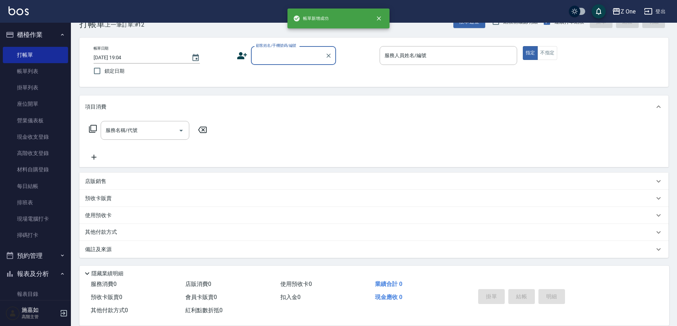
scroll to position [0, 0]
click at [278, 59] on input "顧客姓名/手機號碼/編號" at bounding box center [288, 55] width 68 height 12
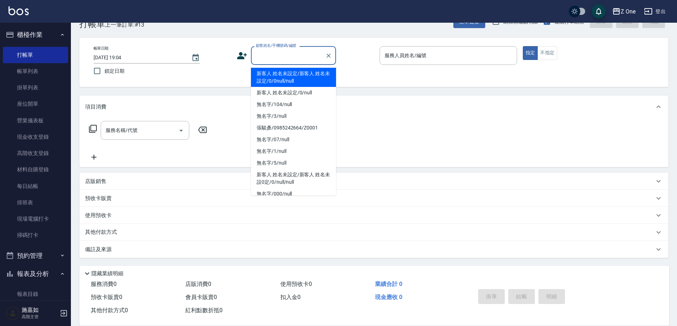
click at [282, 78] on li "新客人 姓名未設定/新客人 姓名未設定/0/0null/null" at bounding box center [293, 77] width 85 height 19
type input "新客人 姓名未設定/新客人 姓名未設定/0/0null/null"
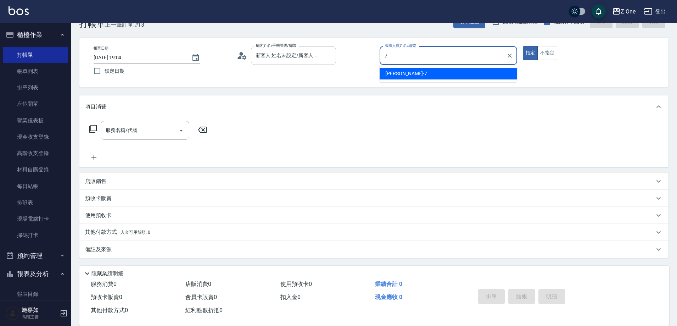
click at [423, 70] on div "[PERSON_NAME]-7" at bounding box center [449, 74] width 138 height 12
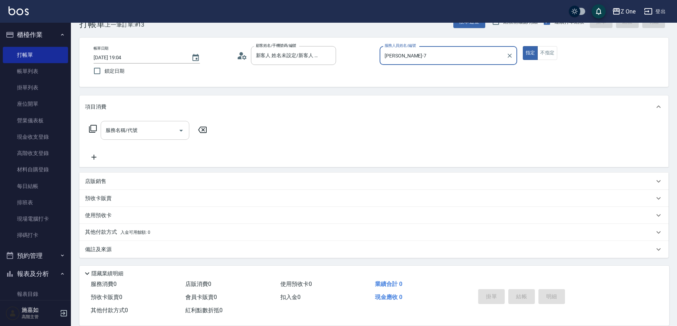
click at [179, 130] on icon "Open" at bounding box center [181, 130] width 9 height 9
type input "[PERSON_NAME]-7"
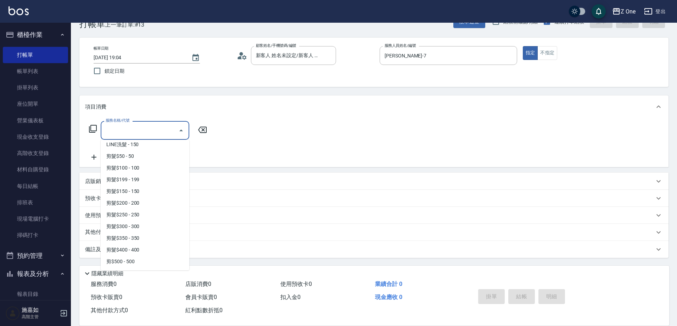
scroll to position [177, 0]
click at [147, 195] on span "剪髮$200 - 200" at bounding box center [145, 194] width 89 height 12
type input "剪髮$200(205)"
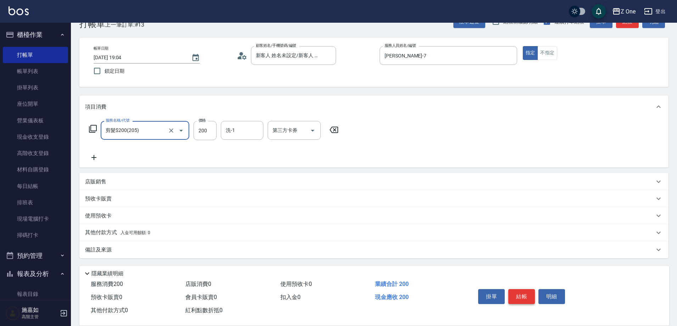
click at [530, 289] on button "結帳" at bounding box center [521, 296] width 27 height 15
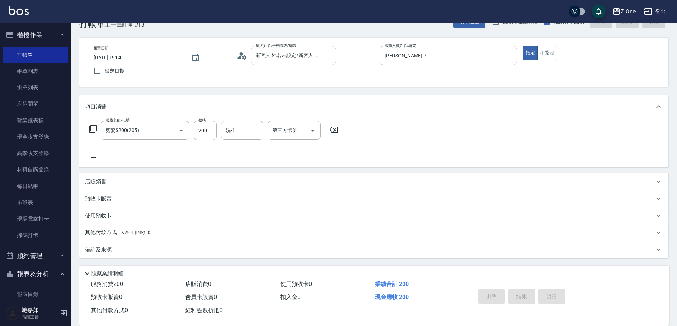
type input "[DATE] 19:05"
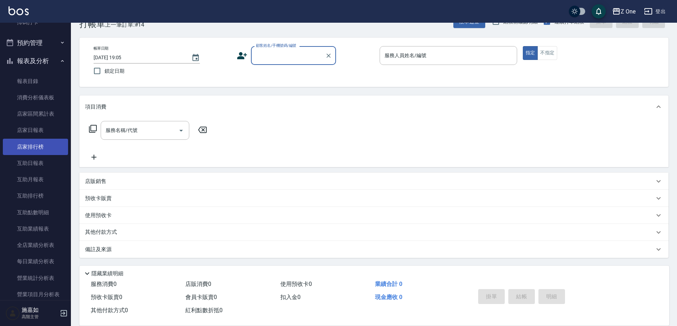
scroll to position [248, 0]
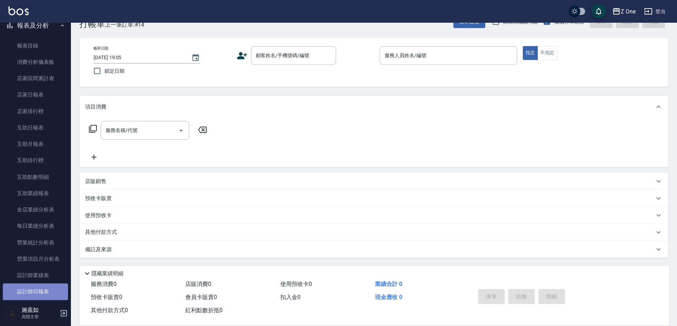
click at [37, 287] on link "設計師日報表" at bounding box center [35, 291] width 65 height 16
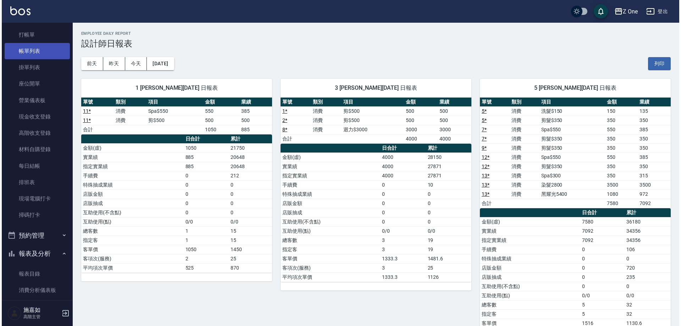
scroll to position [35, 0]
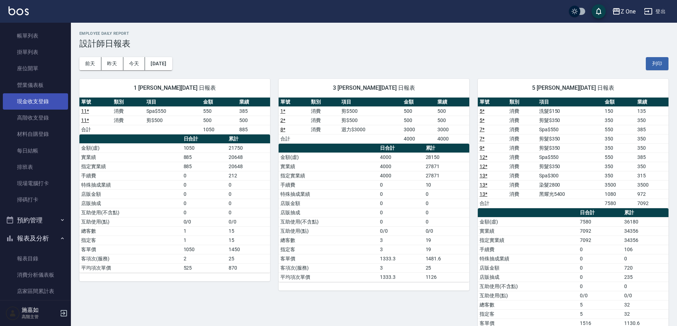
click at [35, 106] on link "現金收支登錄" at bounding box center [35, 101] width 65 height 16
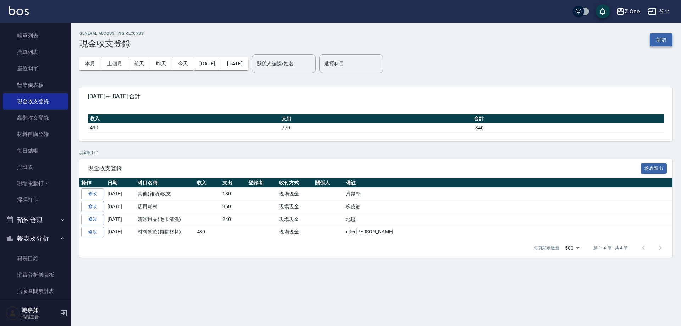
click at [660, 40] on button "新增" at bounding box center [661, 39] width 23 height 13
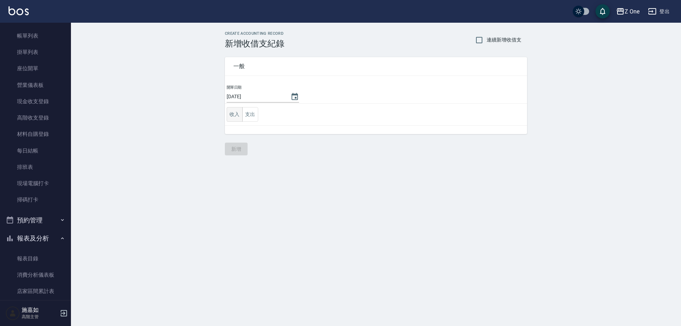
click at [231, 114] on button "收入" at bounding box center [235, 114] width 16 height 15
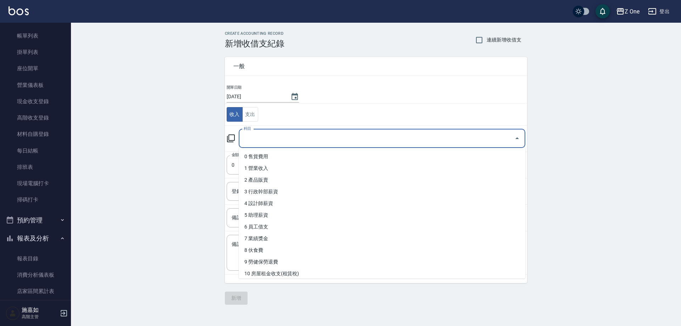
click at [265, 136] on input "科目" at bounding box center [376, 138] width 269 height 12
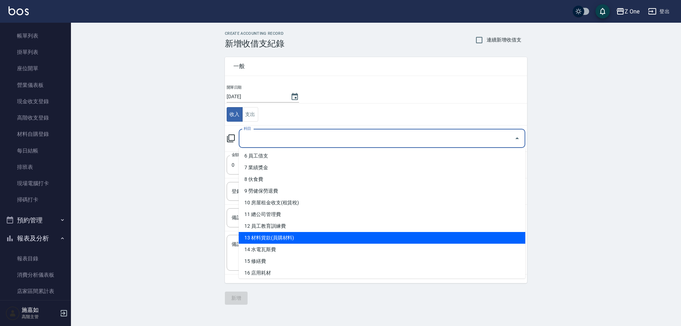
click at [283, 235] on li "13 材料貨款(員購材料)" at bounding box center [382, 238] width 286 height 12
type input "13 材料貨款(員購材料)"
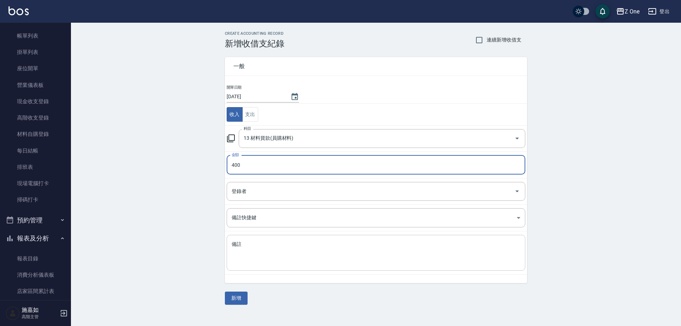
type input "400"
click at [250, 251] on textarea "備註" at bounding box center [376, 253] width 289 height 24
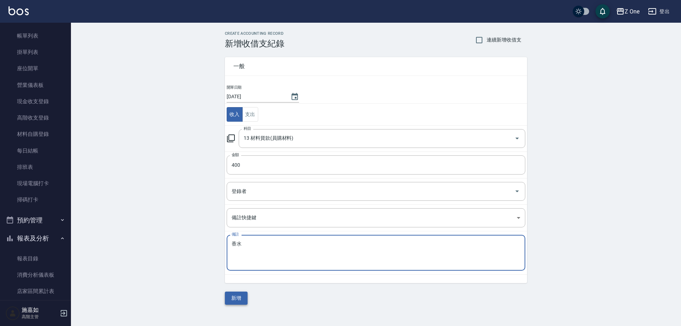
type textarea "香水"
click at [239, 293] on button "新增" at bounding box center [236, 297] width 23 height 13
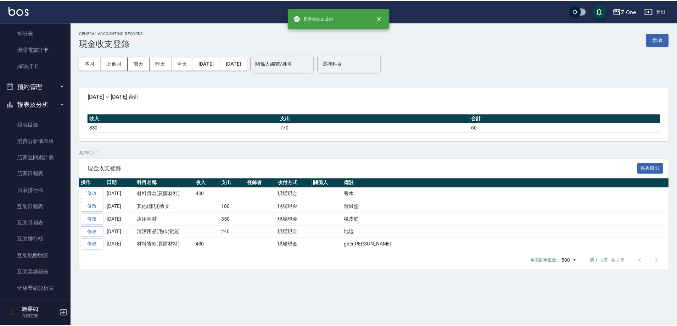
scroll to position [177, 0]
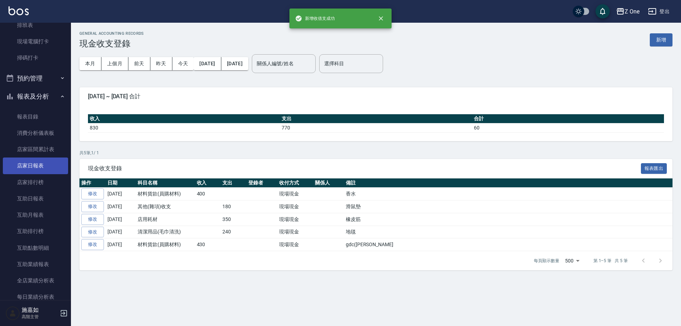
click at [35, 168] on link "店家日報表" at bounding box center [35, 165] width 65 height 16
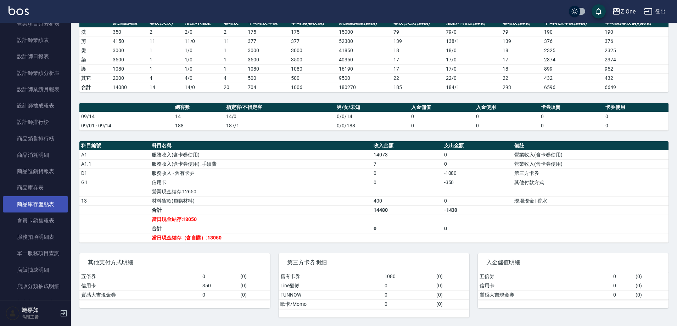
scroll to position [496, 0]
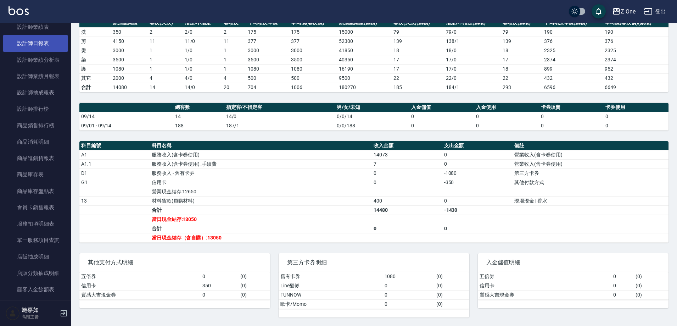
click at [37, 44] on link "設計師日報表" at bounding box center [35, 43] width 65 height 16
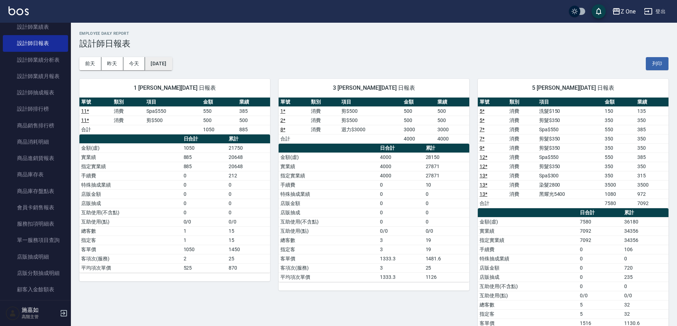
click at [172, 65] on button "[DATE]" at bounding box center [158, 63] width 27 height 13
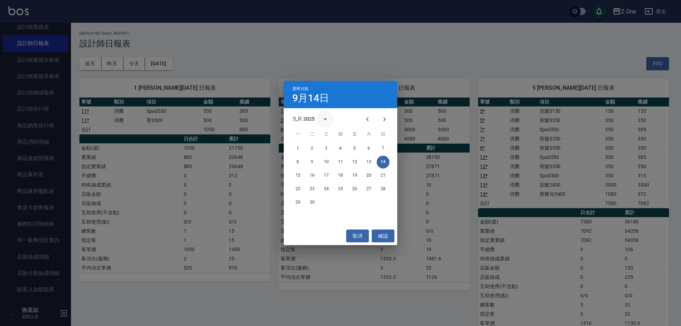
click at [323, 117] on icon "calendar view is open, switch to year view" at bounding box center [325, 119] width 9 height 9
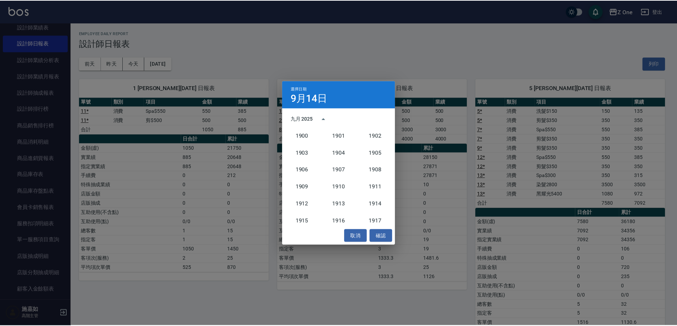
scroll to position [657, 0]
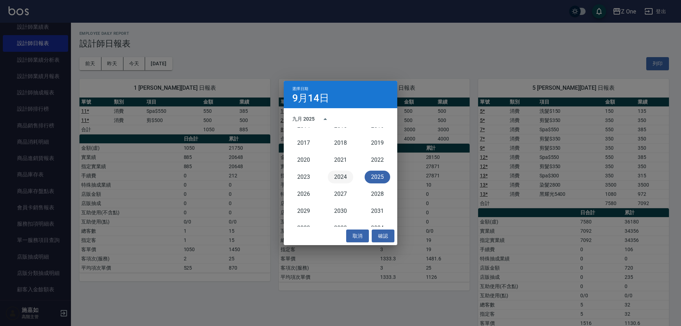
click at [336, 176] on button "2024" at bounding box center [341, 177] width 26 height 13
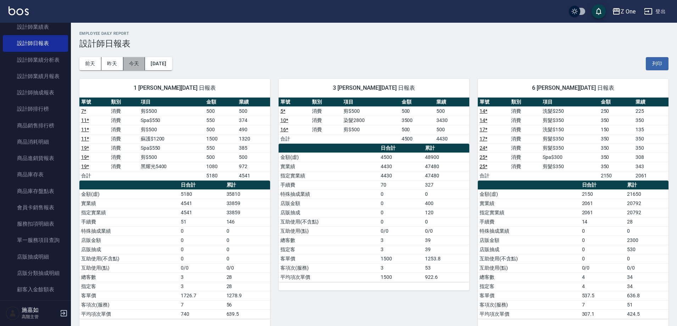
click at [136, 63] on button "今天" at bounding box center [134, 63] width 22 height 13
